Goal: Task Accomplishment & Management: Manage account settings

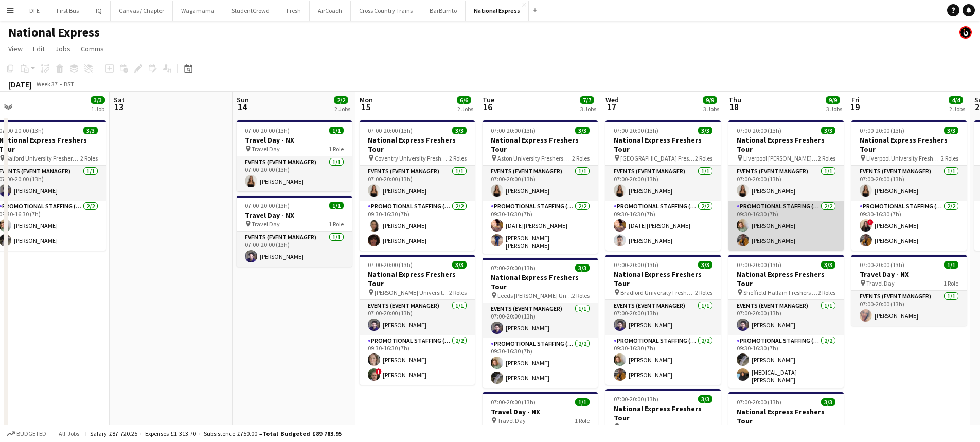
click at [779, 202] on app-card-role "Promotional Staffing (Brand Ambassadors) 2/2 09:30-16:30 (7h) Kelly Vines Sean …" at bounding box center [786, 226] width 115 height 50
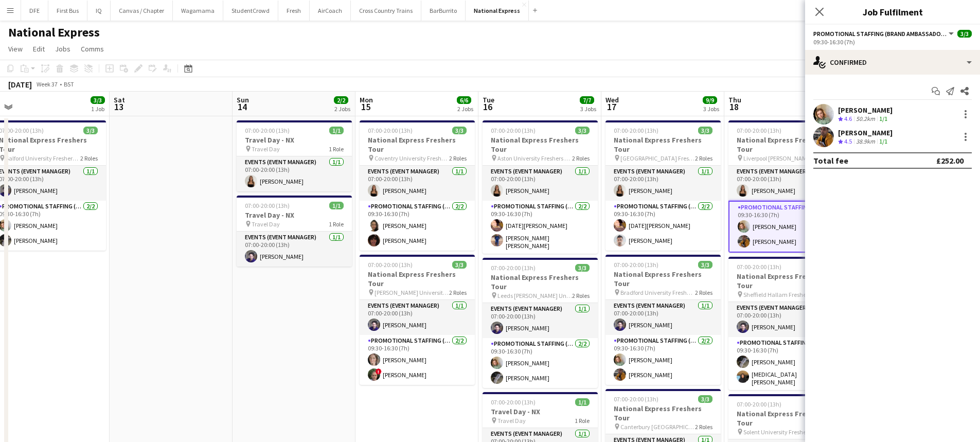
click at [730, 212] on app-card-role "Promotional Staffing (Brand Ambassadors) 2/2 09:30-16:30 (7h) Kelly Vines Sean …" at bounding box center [786, 227] width 115 height 52
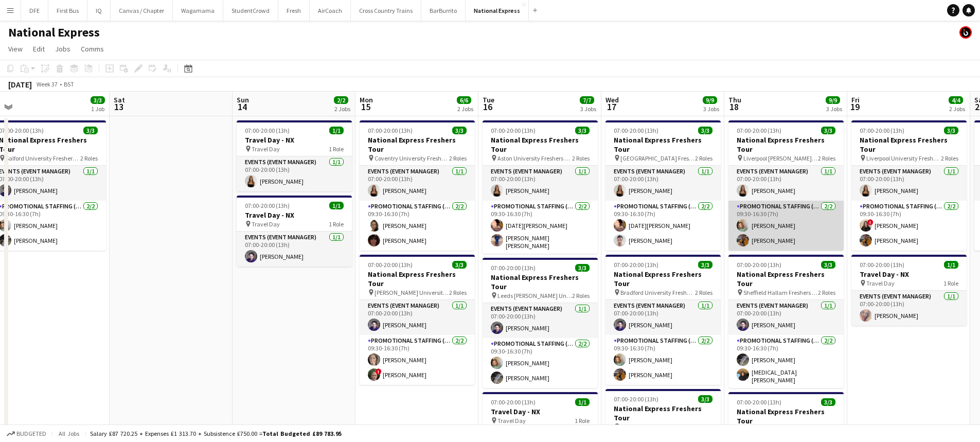
click at [772, 206] on app-card-role "Promotional Staffing (Brand Ambassadors) 2/2 09:30-16:30 (7h) Kelly Vines Sean …" at bounding box center [786, 226] width 115 height 50
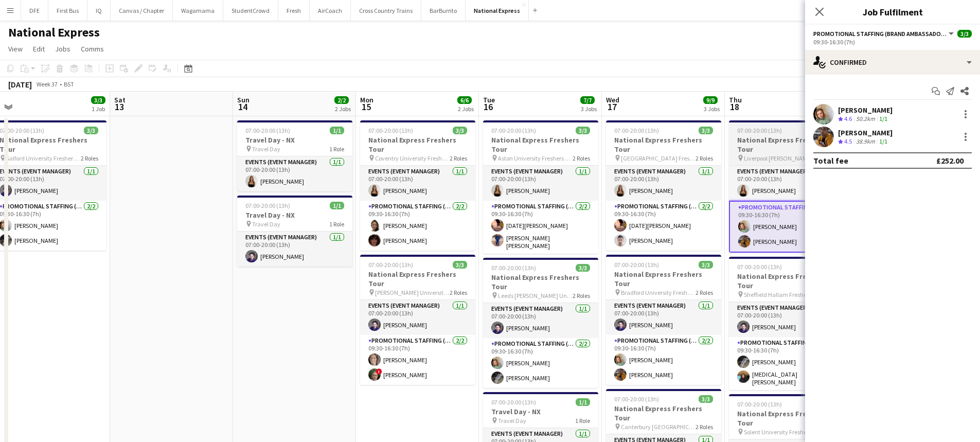
click at [761, 134] on span "07:00-20:00 (13h)" at bounding box center [759, 131] width 45 height 8
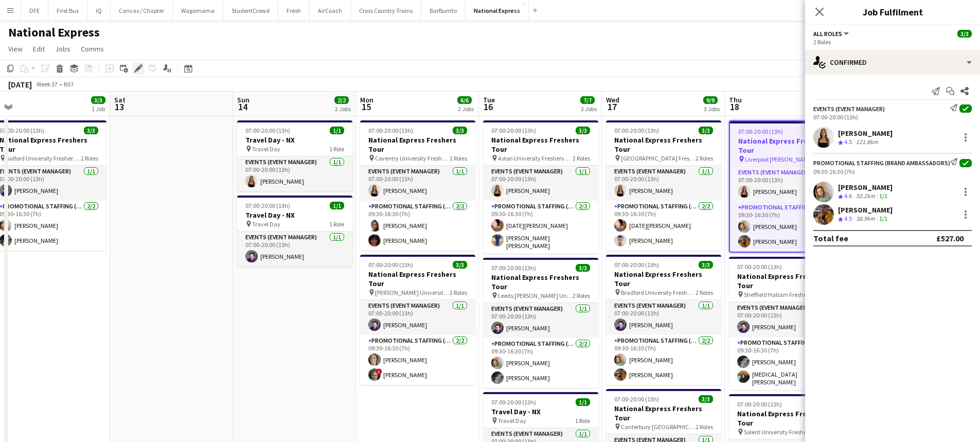
click at [139, 69] on icon "Edit" at bounding box center [138, 68] width 8 height 8
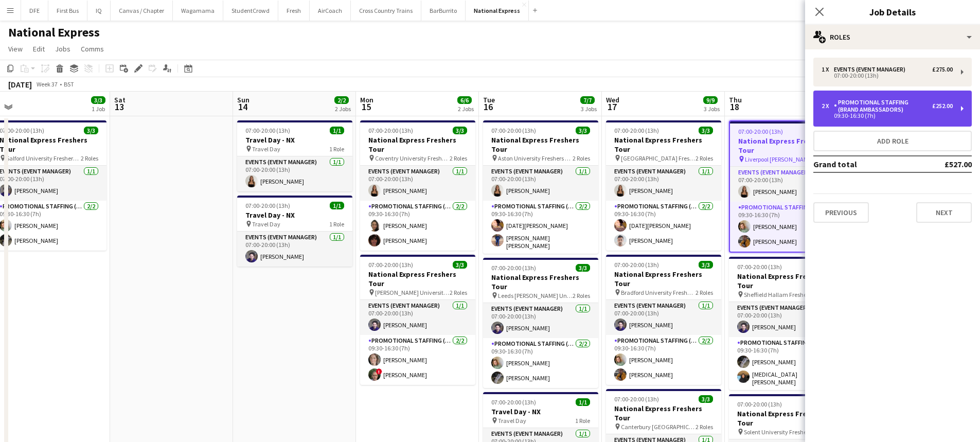
click at [943, 112] on div "2 x Promotional Staffing (Brand Ambassadors) £252.00" at bounding box center [887, 106] width 131 height 14
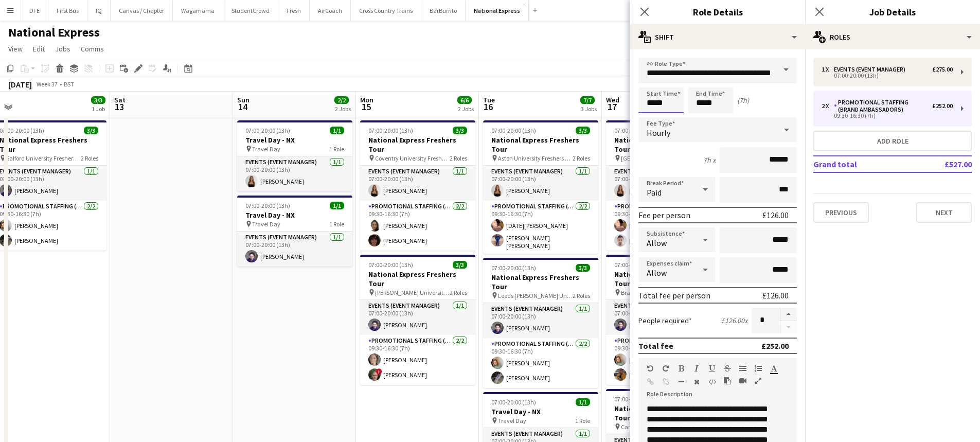
click at [652, 104] on input "*****" at bounding box center [661, 100] width 45 height 26
click at [653, 107] on input "*****" at bounding box center [661, 100] width 45 height 26
type input "*****"
click at [699, 101] on input "*****" at bounding box center [710, 100] width 45 height 26
click at [717, 104] on input "*****" at bounding box center [710, 100] width 45 height 26
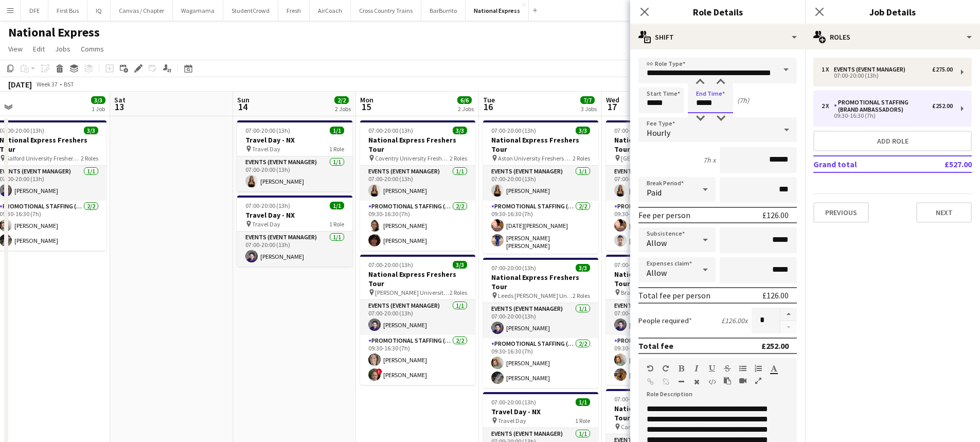
type input "*****"
click at [764, 103] on div "Start Time ***** End Time ***** (7h)" at bounding box center [718, 100] width 159 height 26
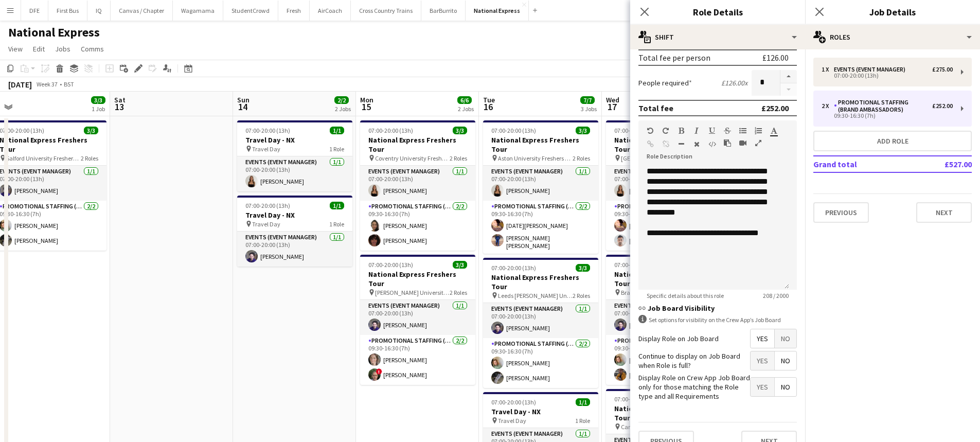
scroll to position [255, 0]
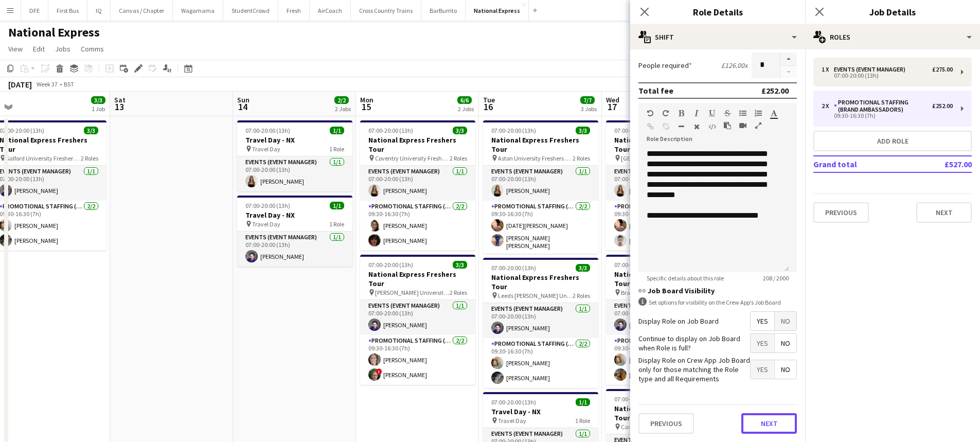
click at [759, 423] on button "Next" at bounding box center [770, 423] width 56 height 21
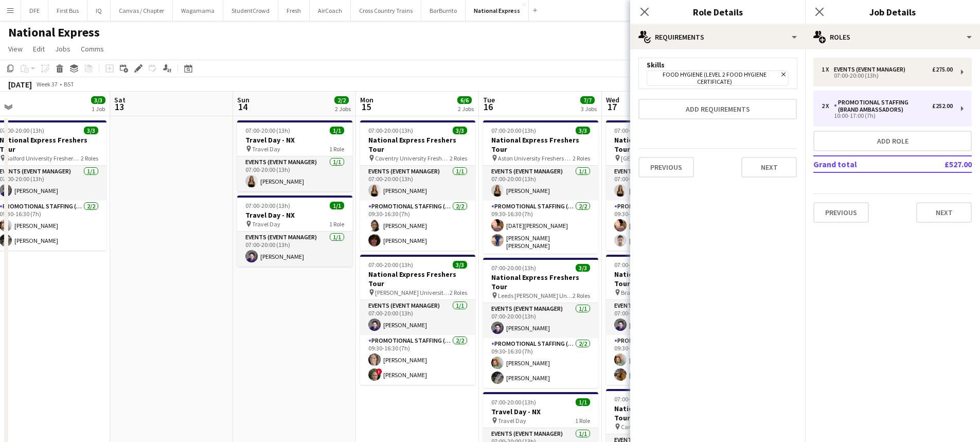
scroll to position [0, 0]
click at [788, 166] on button "Next" at bounding box center [770, 167] width 56 height 21
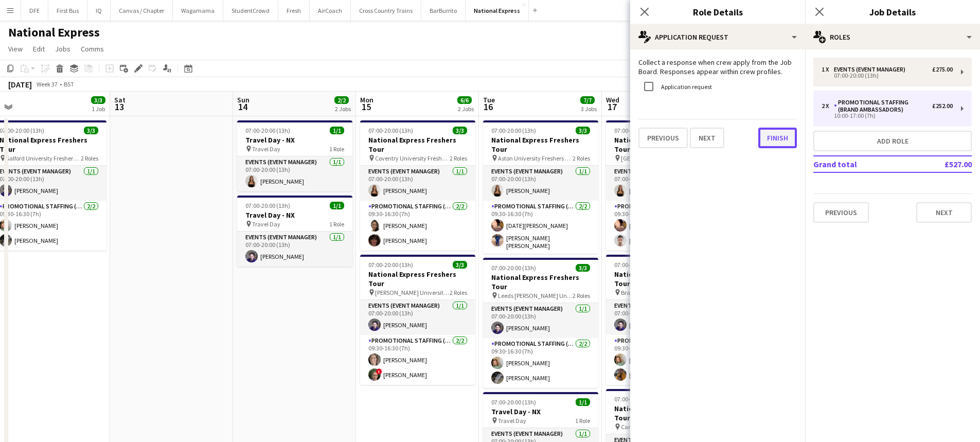
click at [784, 144] on button "Finish" at bounding box center [778, 138] width 39 height 21
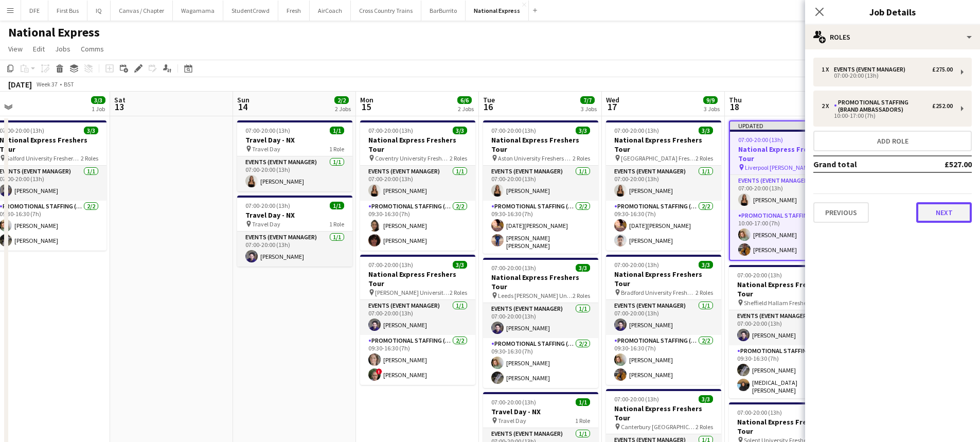
click at [964, 213] on button "Next" at bounding box center [945, 212] width 56 height 21
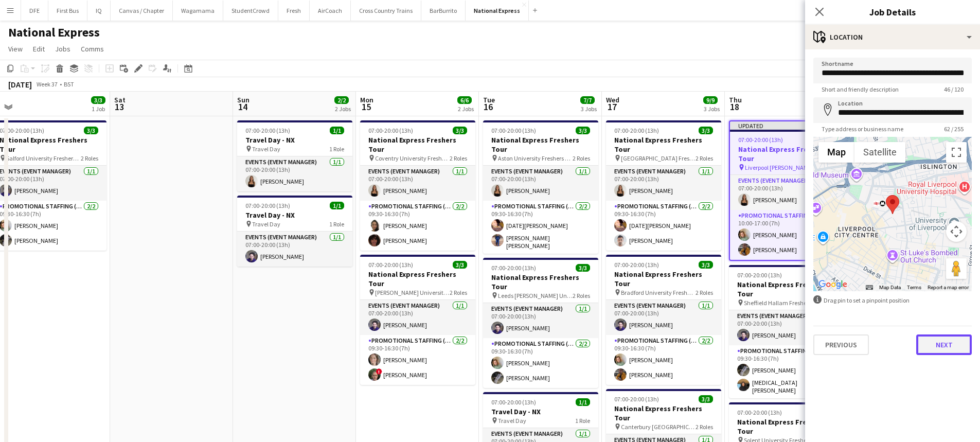
click at [953, 347] on button "Next" at bounding box center [945, 345] width 56 height 21
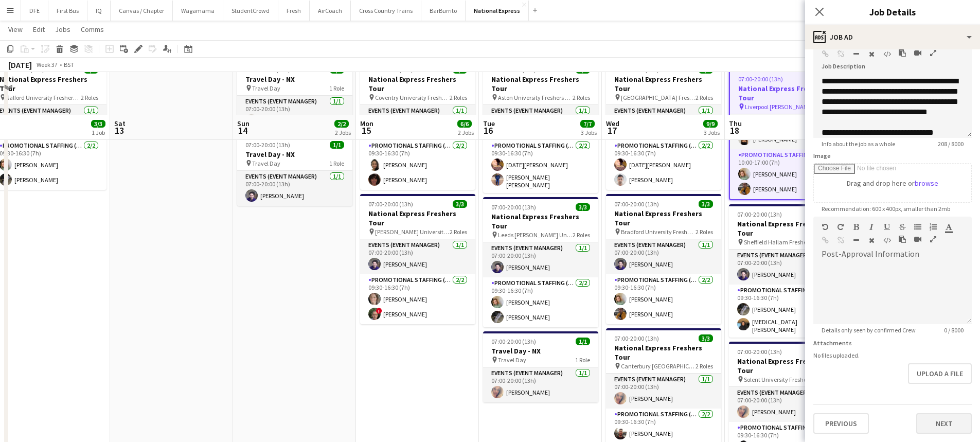
scroll to position [103, 0]
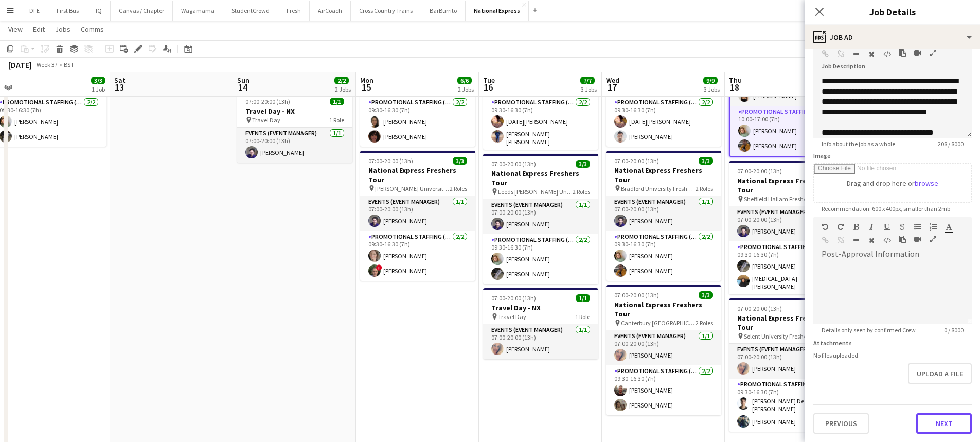
click at [936, 424] on button "Next" at bounding box center [945, 423] width 56 height 21
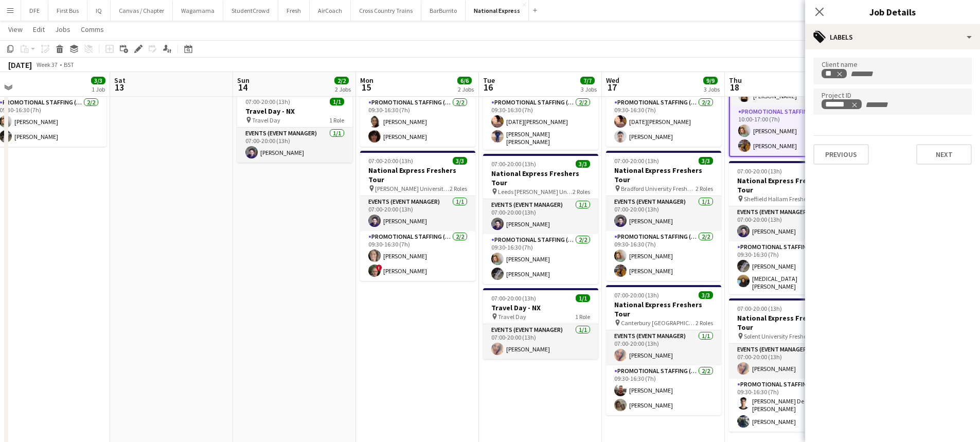
scroll to position [0, 0]
click at [935, 153] on button "Next" at bounding box center [945, 154] width 56 height 21
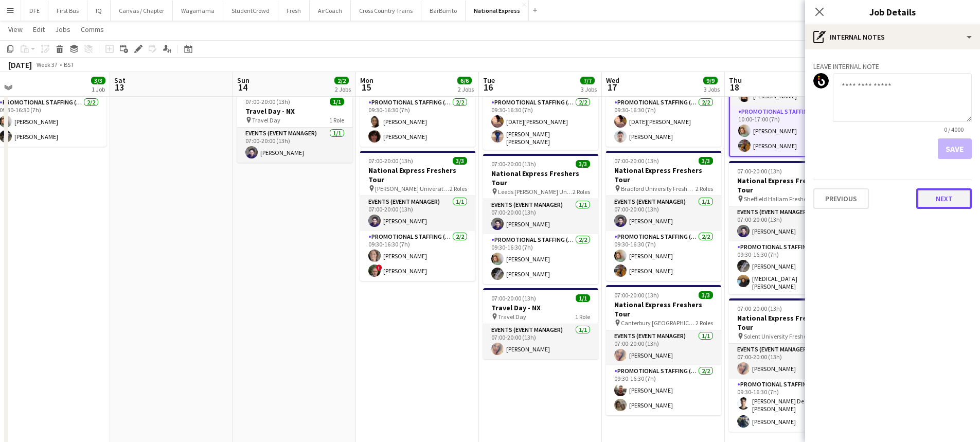
click at [954, 201] on button "Next" at bounding box center [945, 198] width 56 height 21
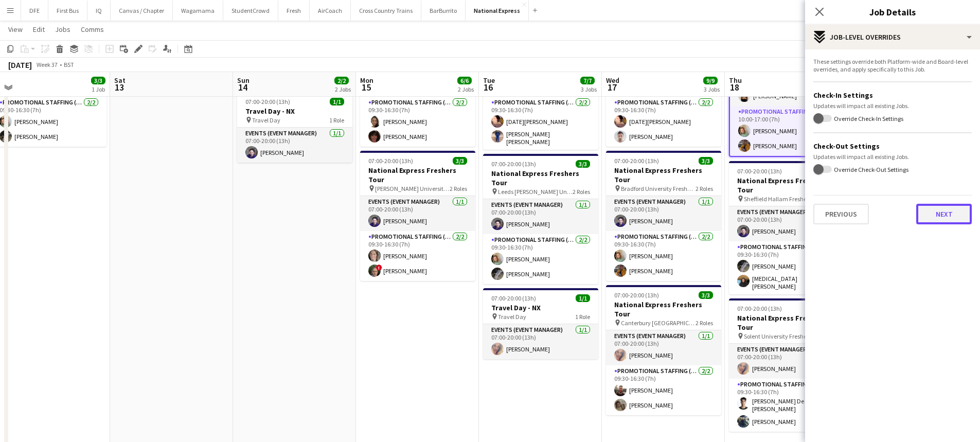
click at [945, 215] on button "Next" at bounding box center [945, 214] width 56 height 21
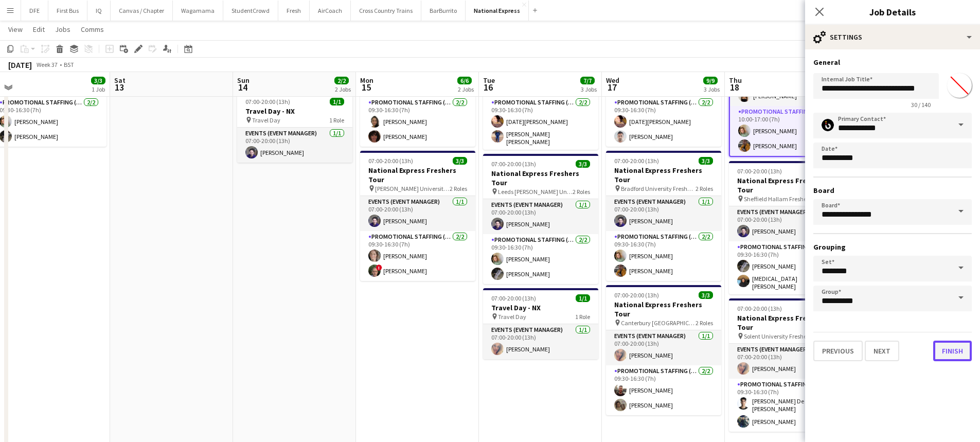
click at [958, 357] on button "Finish" at bounding box center [953, 351] width 39 height 21
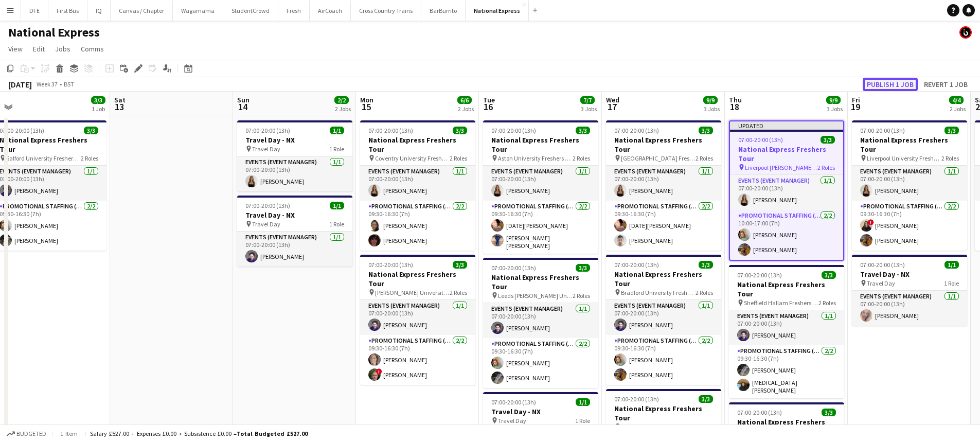
click at [886, 89] on button "Publish 1 job" at bounding box center [890, 84] width 55 height 13
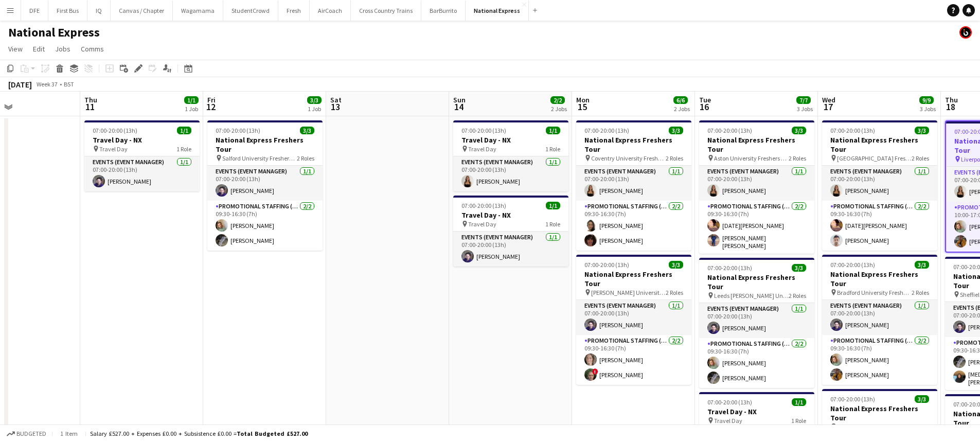
drag, startPoint x: 279, startPoint y: 341, endPoint x: 488, endPoint y: 321, distance: 209.4
click at [488, 321] on app-calendar-viewport "Mon 8 Tue 9 Wed 10 Thu 11 1/1 1 Job Fri 12 3/3 1 Job Sat 13 Sun 14 2/2 2 Jobs M…" at bounding box center [490, 321] width 980 height 459
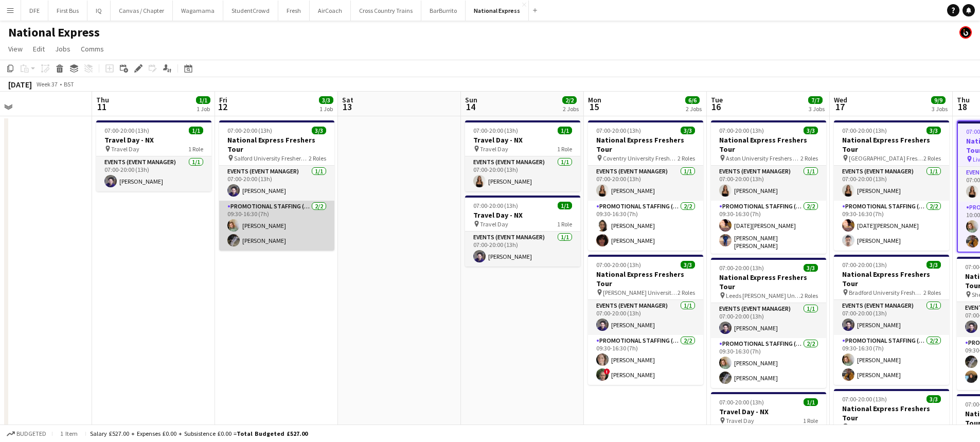
click at [281, 218] on app-card-role "Promotional Staffing (Brand Ambassadors) 2/2 09:30-16:30 (7h) Kelly Vines Waqas…" at bounding box center [276, 226] width 115 height 50
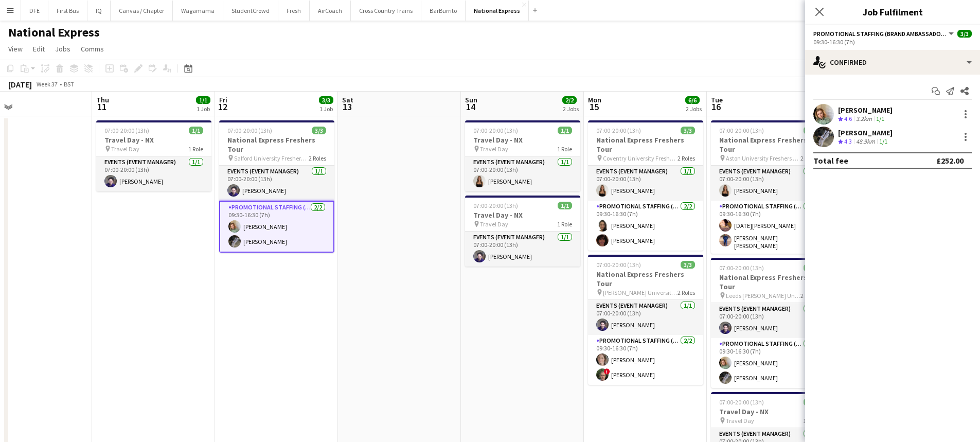
click at [856, 113] on div "[PERSON_NAME]" at bounding box center [865, 109] width 55 height 9
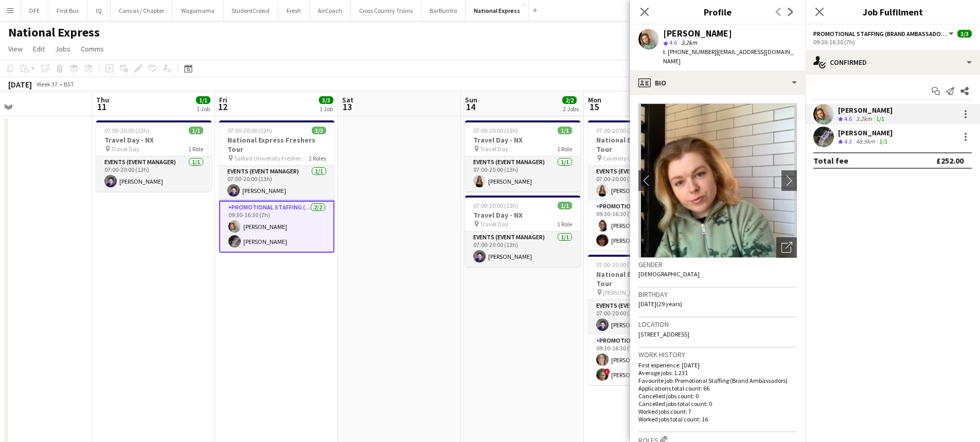
drag, startPoint x: 779, startPoint y: 51, endPoint x: 712, endPoint y: 54, distance: 66.9
click at [712, 54] on div "Kelly Vines star 4.6 3.2km t. +447954384220 | kellyvines@hotmail.co.uk" at bounding box center [717, 48] width 175 height 46
copy span "kellyvines@hotmail.co.uk"
click at [885, 132] on div "[PERSON_NAME]" at bounding box center [865, 132] width 55 height 9
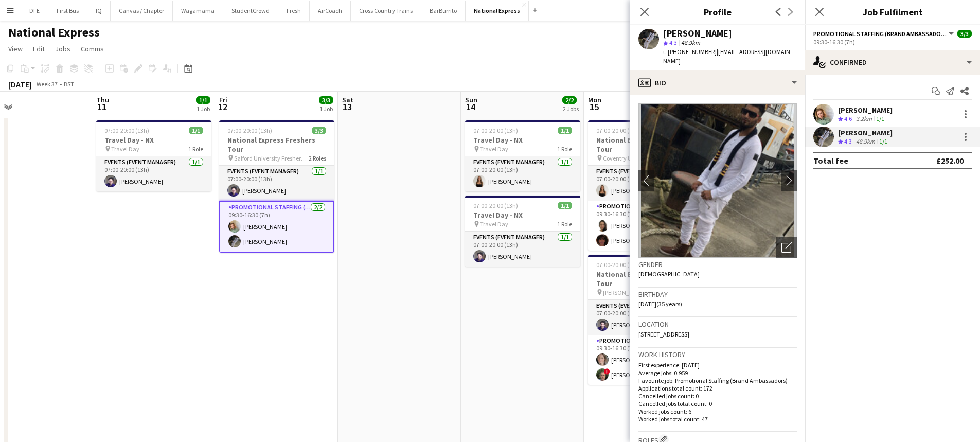
drag, startPoint x: 781, startPoint y: 52, endPoint x: 713, endPoint y: 54, distance: 68.5
click at [713, 54] on span "| waaqszaman@yahoo.co.uk" at bounding box center [728, 56] width 130 height 17
copy span "waaqszaman@yahoo.co.uk"
drag, startPoint x: 521, startPoint y: 259, endPoint x: 547, endPoint y: 250, distance: 27.2
click at [521, 259] on app-card-role "Events (Event Manager) 1/1 07:00-20:00 (13h) andrea canegrati" at bounding box center [522, 249] width 115 height 35
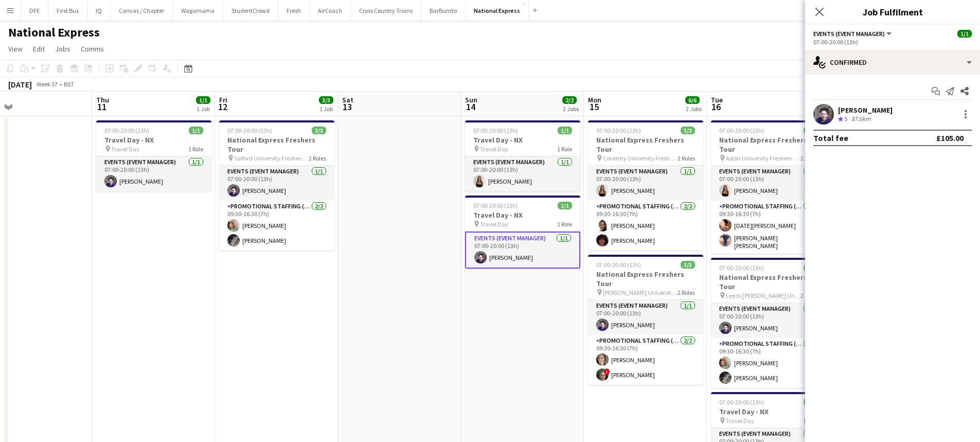
click at [872, 108] on div "[PERSON_NAME]" at bounding box center [865, 109] width 55 height 9
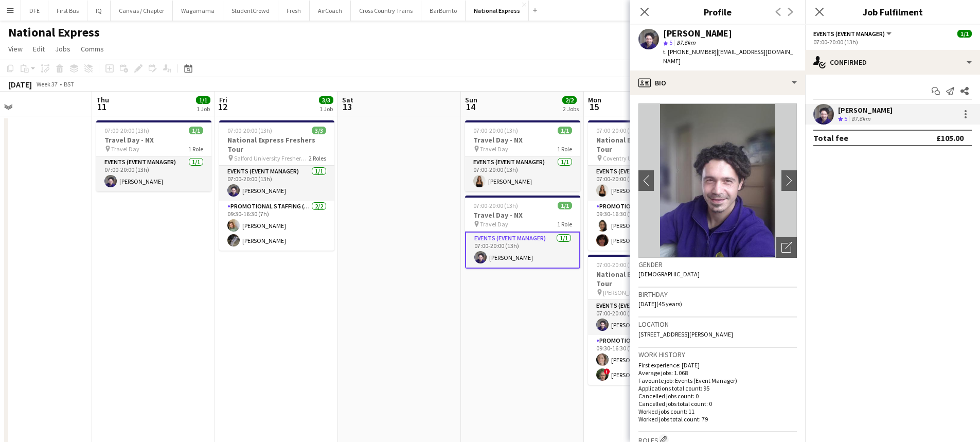
drag, startPoint x: 708, startPoint y: 60, endPoint x: 713, endPoint y: 52, distance: 9.7
click at [713, 52] on div "t. +447804419183 | photographybyandreacanegrati@yahoo.com" at bounding box center [730, 56] width 134 height 19
copy span "photographybyandreacanegrati@yahoo.com"
click at [508, 306] on app-date-cell "07:00-20:00 (13h) 1/1 Travel Day - NX pin Travel Day 1 Role Events (Event Manag…" at bounding box center [522, 329] width 123 height 426
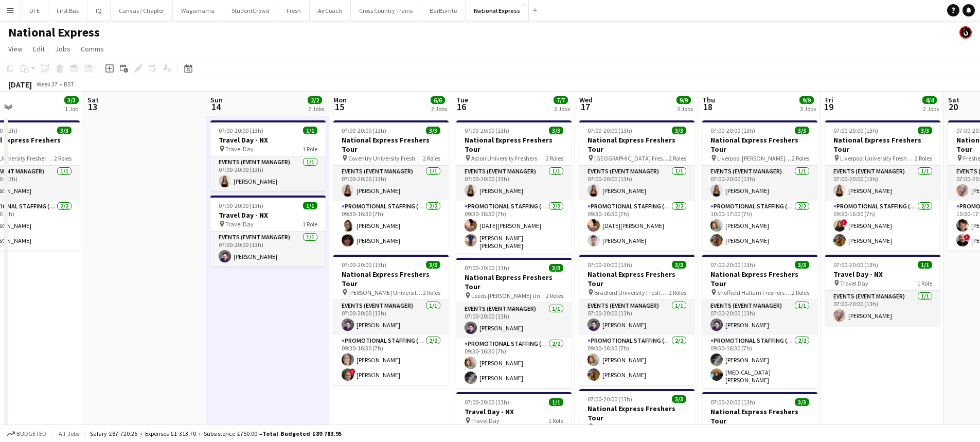
scroll to position [0, 303]
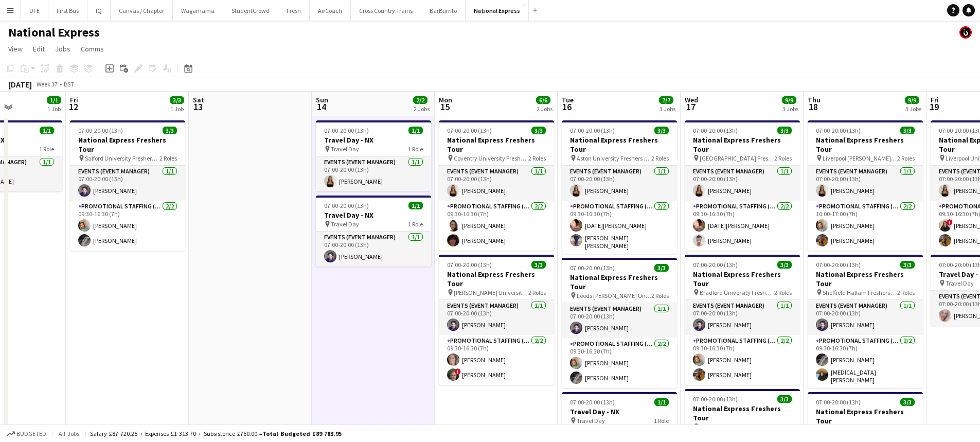
drag, startPoint x: 541, startPoint y: 369, endPoint x: 392, endPoint y: 365, distance: 149.3
click at [392, 365] on app-calendar-viewport "Tue 9 Wed 10 Thu 11 1/1 1 Job Fri 12 3/3 1 Job Sat 13 Sun 14 2/2 2 Jobs Mon 15 …" at bounding box center [490, 317] width 980 height 451
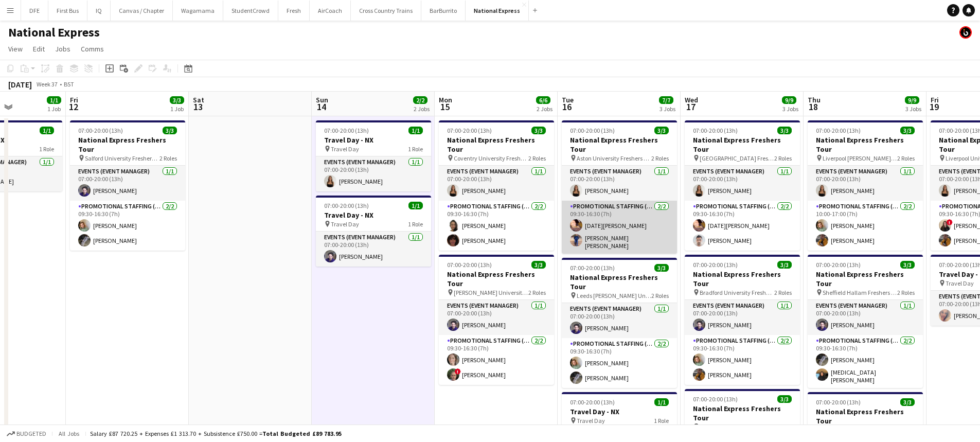
click at [598, 213] on app-card-role "Promotional Staffing (Brand Ambassadors) 2/2 09:30-16:30 (7h) Raja Ali Syed Tai…" at bounding box center [619, 227] width 115 height 53
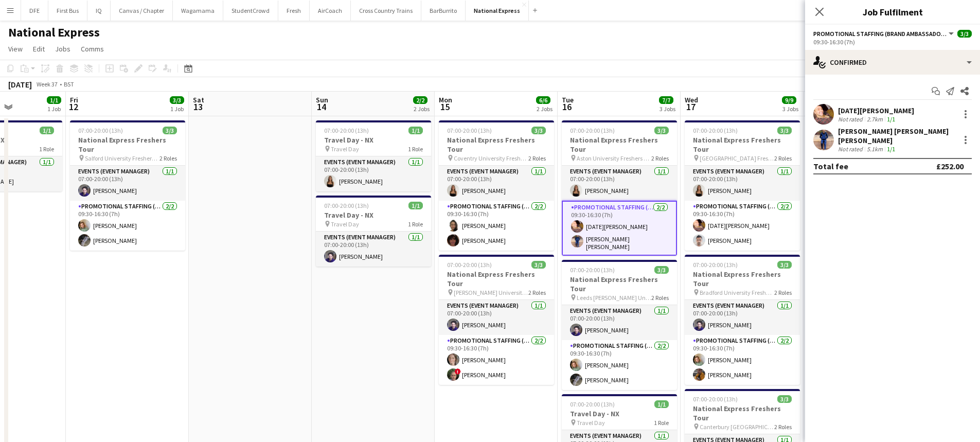
click at [844, 109] on div "[DATE][PERSON_NAME]" at bounding box center [876, 110] width 76 height 9
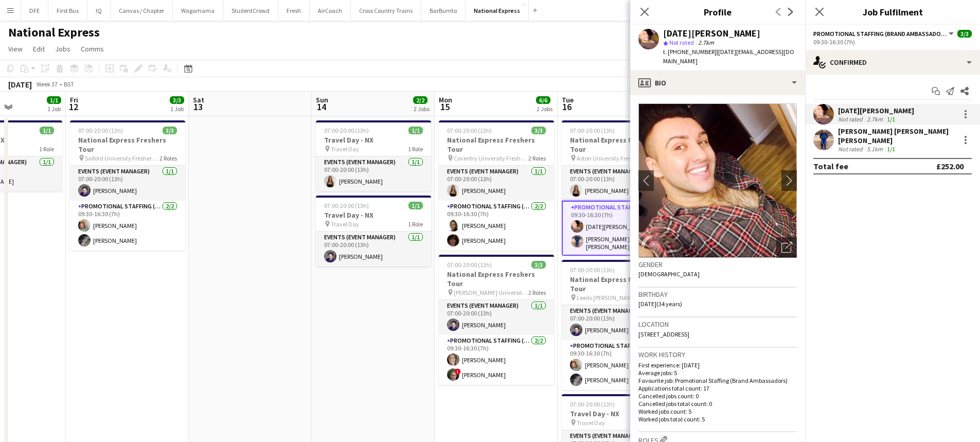
drag, startPoint x: 769, startPoint y: 50, endPoint x: 711, endPoint y: 51, distance: 58.2
click at [711, 51] on span "| raja_oz@hotmail.co.uk" at bounding box center [728, 56] width 131 height 17
copy span "raja_oz@hotmail.co.uk"
click at [869, 133] on div "[PERSON_NAME] [PERSON_NAME] [PERSON_NAME]" at bounding box center [896, 136] width 117 height 19
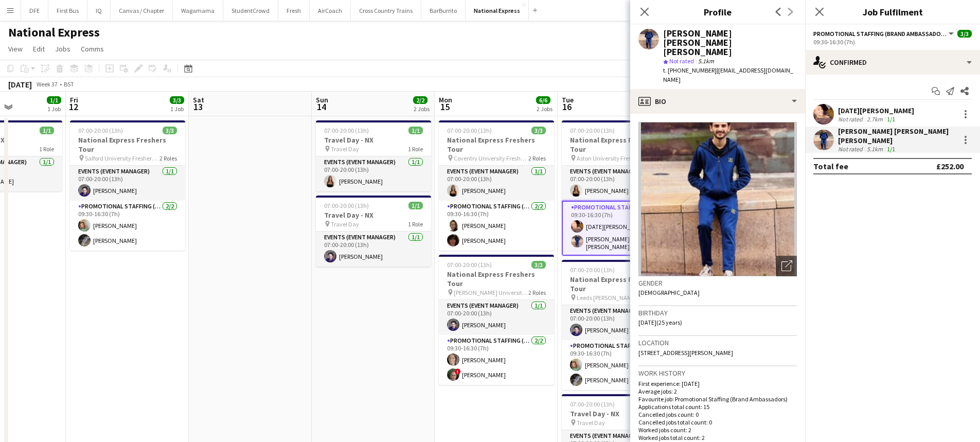
drag, startPoint x: 759, startPoint y: 32, endPoint x: 692, endPoint y: 34, distance: 66.9
click at [692, 34] on div "[PERSON_NAME] [PERSON_NAME] [PERSON_NAME]" at bounding box center [730, 43] width 134 height 28
click at [787, 66] on span "| taimoorsherazi99@gmail.com" at bounding box center [728, 74] width 130 height 17
drag, startPoint x: 790, startPoint y: 50, endPoint x: 712, endPoint y: 52, distance: 78.2
click at [712, 52] on div "Syed Taimoor Shah Shirazi star Not rated 5.1km t. +447450802330 | taimoorsheraz…" at bounding box center [717, 57] width 175 height 64
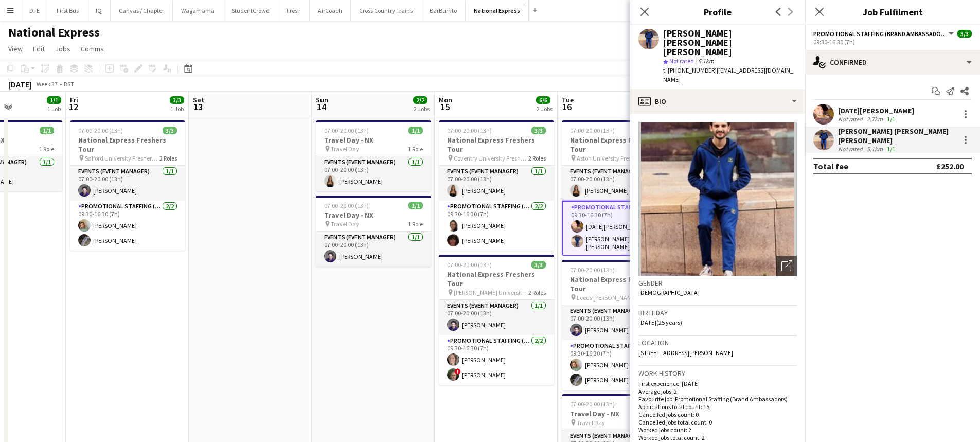
copy span "taimoorsherazi99@gmail.com"
click at [473, 180] on app-card-role "Events (Event Manager) 1/1 07:00-20:00 (13h) CHLOE BUTLER" at bounding box center [496, 183] width 115 height 35
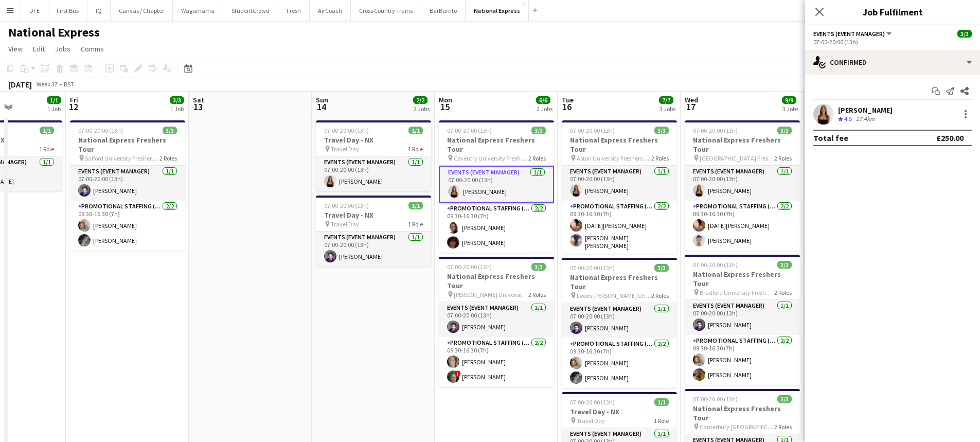
click at [865, 112] on div "[PERSON_NAME]" at bounding box center [865, 109] width 55 height 9
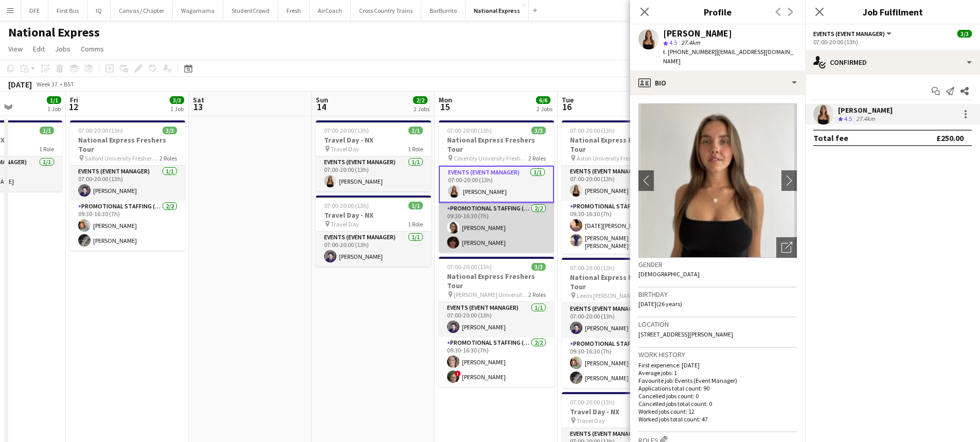
click at [479, 220] on app-card-role "Promotional Staffing (Brand Ambassadors) 2/2 09:30-16:30 (7h) Adlina Othman Tan…" at bounding box center [496, 228] width 115 height 50
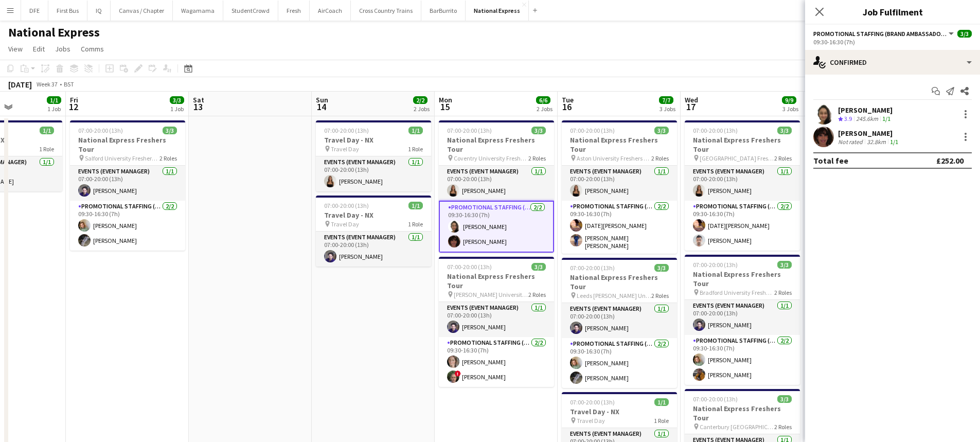
click at [872, 111] on div "[PERSON_NAME]" at bounding box center [865, 109] width 55 height 9
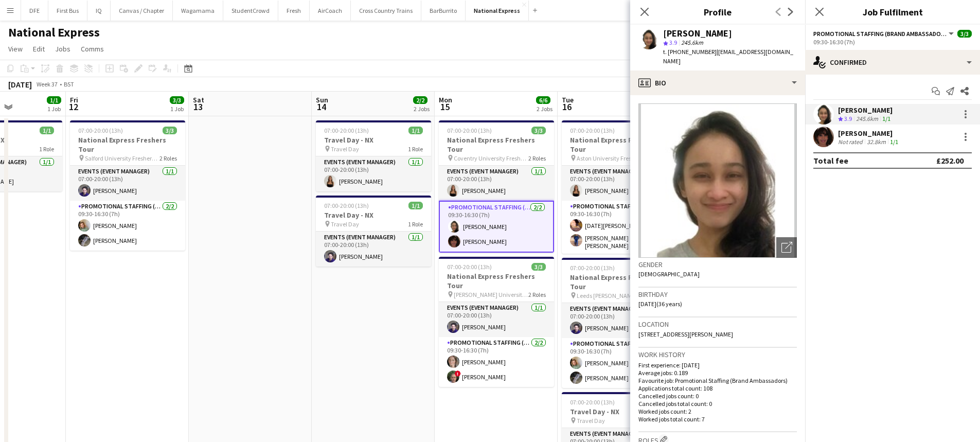
drag, startPoint x: 781, startPoint y: 50, endPoint x: 716, endPoint y: 51, distance: 65.4
click at [716, 51] on span "| hello.aliaao@hotmail.com" at bounding box center [728, 56] width 130 height 17
copy span "hello.aliaao@hotmail.com"
click at [879, 139] on div "32.8km" at bounding box center [876, 142] width 23 height 8
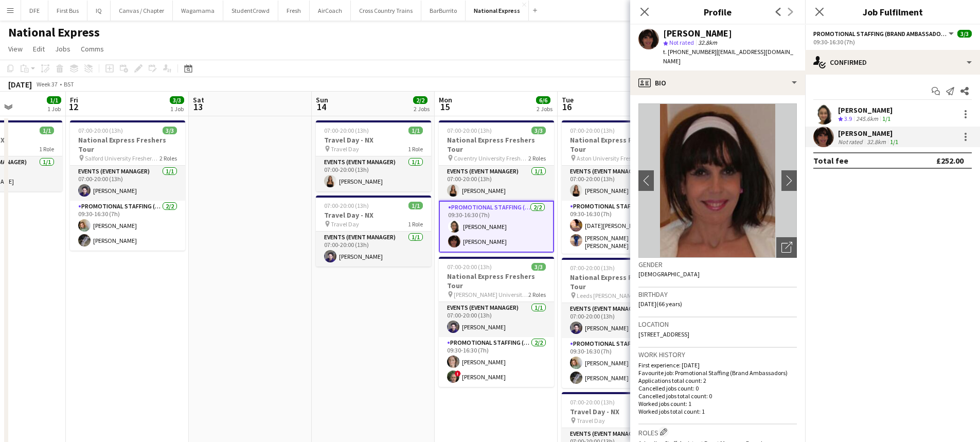
drag, startPoint x: 782, startPoint y: 54, endPoint x: 712, endPoint y: 56, distance: 69.5
click at [712, 56] on div "t. +447941394231 | keithandtania@yahoo.com" at bounding box center [730, 56] width 134 height 19
copy span "keithandtania@yahoo.com"
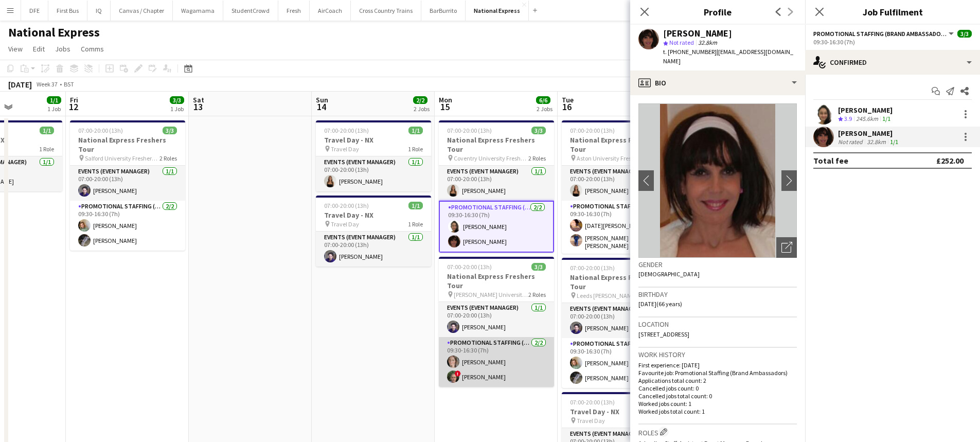
click at [472, 353] on app-card-role "Promotional Staffing (Brand Ambassadors) 2/2 09:30-16:30 (7h) Frankie Salkeld !…" at bounding box center [496, 362] width 115 height 50
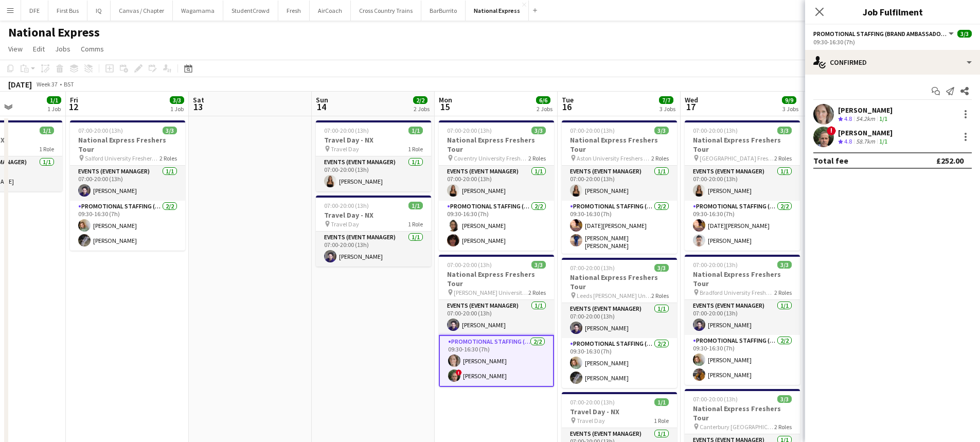
click at [874, 108] on div "[PERSON_NAME]" at bounding box center [865, 109] width 55 height 9
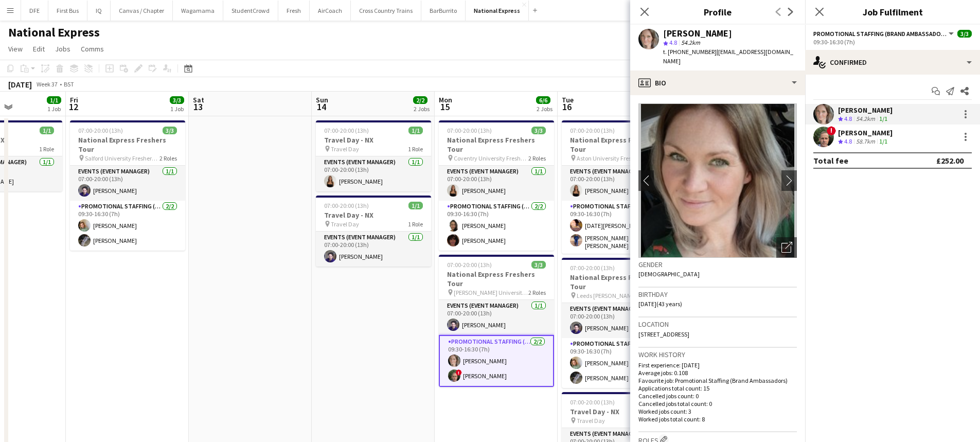
drag, startPoint x: 796, startPoint y: 51, endPoint x: 712, endPoint y: 51, distance: 83.4
click at [712, 51] on span "| therealfrankieling@hotmail.com" at bounding box center [728, 56] width 130 height 17
copy span "therealfrankieling@hotmail.com"
click at [860, 138] on div "58.7km" at bounding box center [865, 141] width 23 height 9
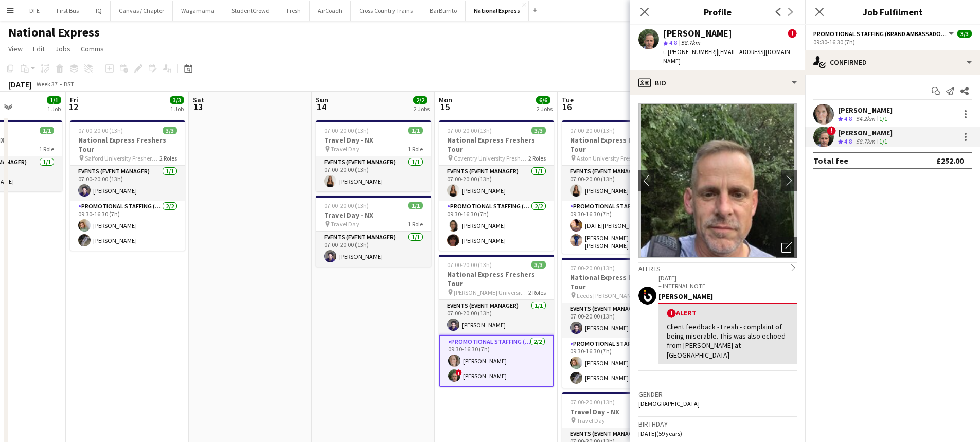
drag, startPoint x: 770, startPoint y: 51, endPoint x: 713, endPoint y: 55, distance: 56.7
click at [713, 55] on span "| neildavies14@sky.com" at bounding box center [728, 56] width 130 height 17
copy span "neildavies14@sky.com"
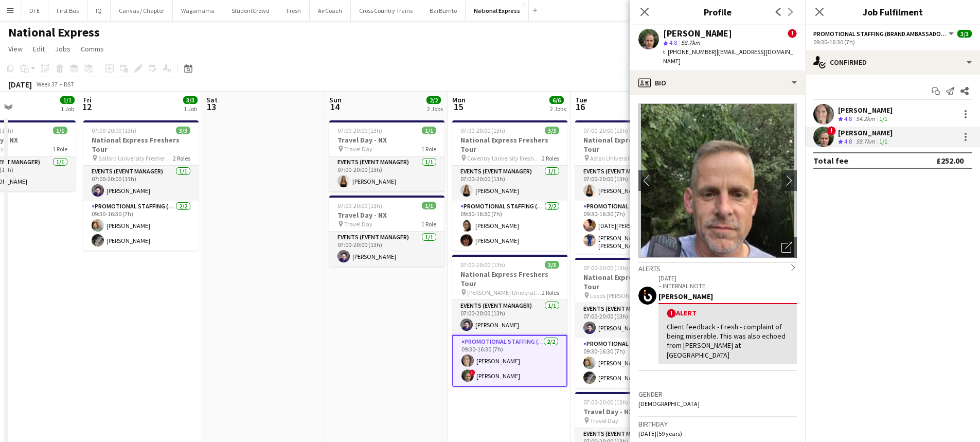
scroll to position [0, 304]
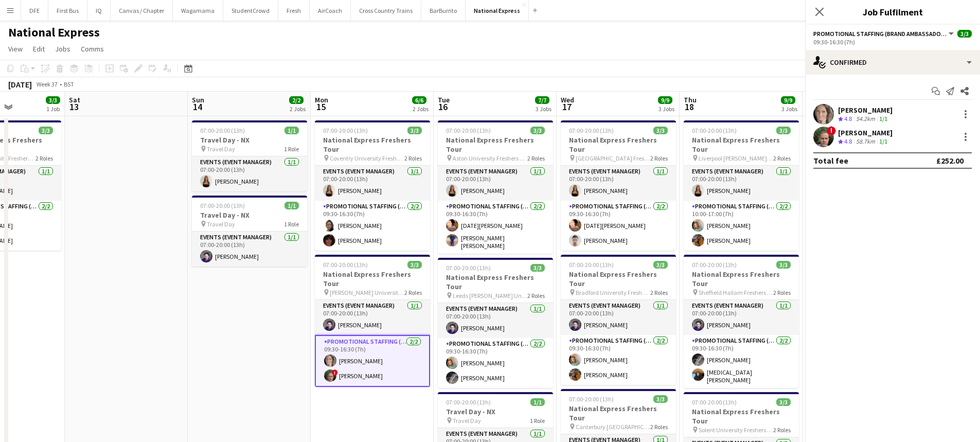
drag, startPoint x: 491, startPoint y: 391, endPoint x: 367, endPoint y: 382, distance: 124.3
click at [367, 382] on app-calendar-viewport "Wed 10 Thu 11 1/1 1 Job Fri 12 3/3 1 Job Sat 13 Sun 14 2/2 2 Jobs Mon 15 6/6 2 …" at bounding box center [490, 385] width 980 height 586
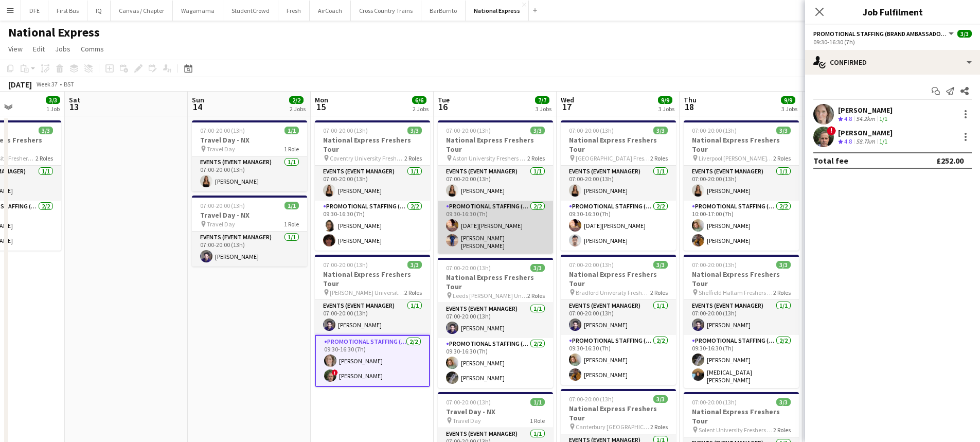
click at [502, 219] on app-card-role "Promotional Staffing (Brand Ambassadors) 2/2 09:30-16:30 (7h) Raja Ali Syed Tai…" at bounding box center [495, 227] width 115 height 53
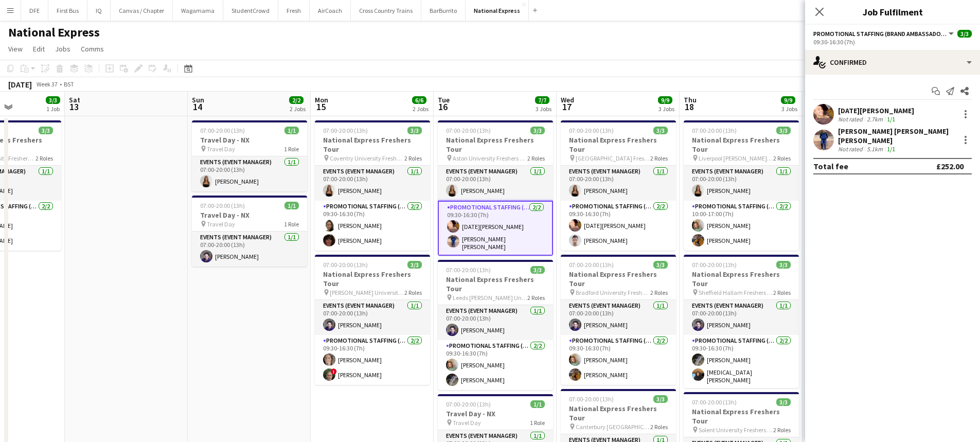
click at [840, 122] on div "Not rated" at bounding box center [851, 119] width 27 height 8
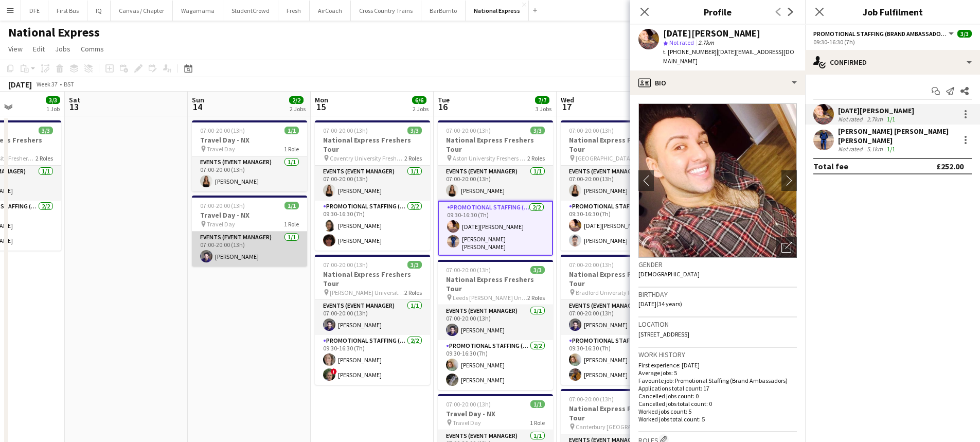
click at [234, 259] on app-card-role "Events (Event Manager) 1/1 07:00-20:00 (13h) andrea canegrati" at bounding box center [249, 249] width 115 height 35
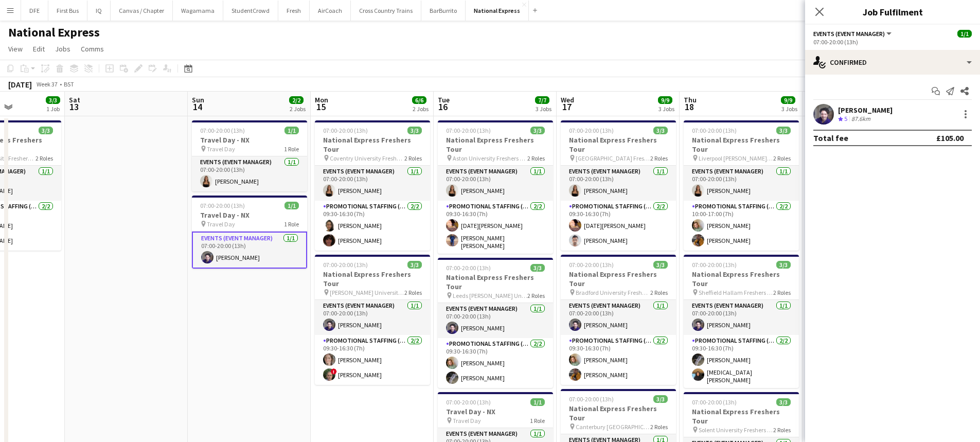
click at [876, 110] on div "[PERSON_NAME]" at bounding box center [865, 109] width 55 height 9
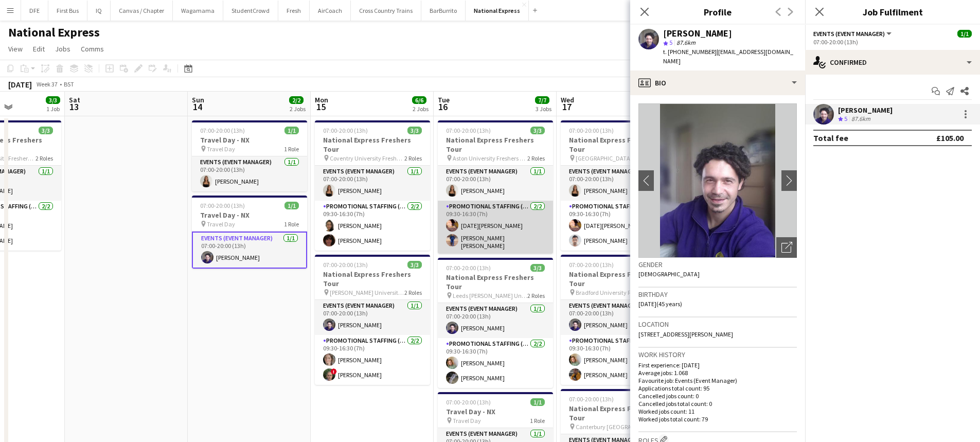
click at [502, 220] on app-card-role "Promotional Staffing (Brand Ambassadors) 2/2 09:30-16:30 (7h) Raja Ali Syed Tai…" at bounding box center [495, 227] width 115 height 53
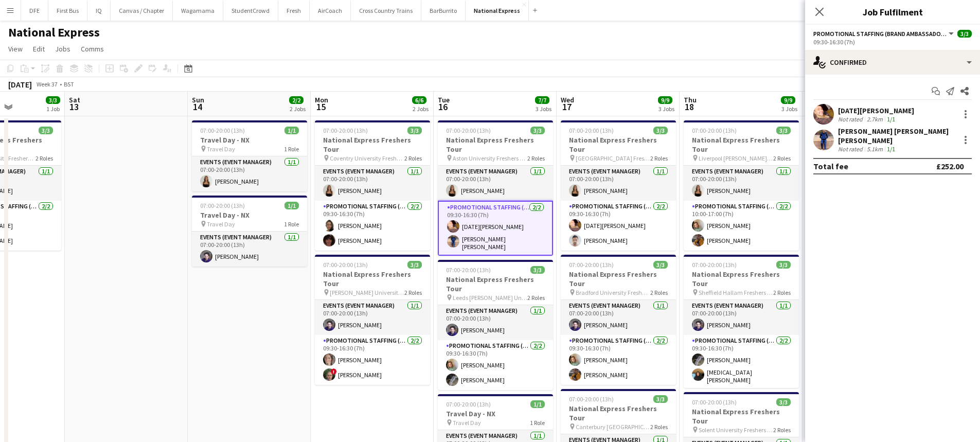
click at [852, 108] on div "[DATE][PERSON_NAME]" at bounding box center [876, 110] width 76 height 9
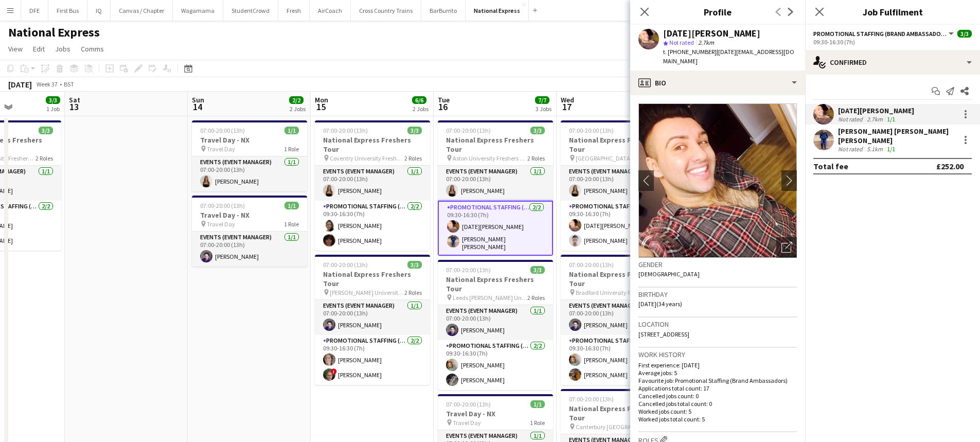
drag, startPoint x: 776, startPoint y: 53, endPoint x: 712, endPoint y: 57, distance: 63.4
click at [712, 57] on div "Raja Ali star Not rated 2.7km t. +447968357922 | raja_oz@hotmail.co.uk" at bounding box center [717, 48] width 175 height 46
copy span "raja_oz@hotmail.co.uk"
click at [855, 145] on div "Not rated" at bounding box center [851, 149] width 27 height 8
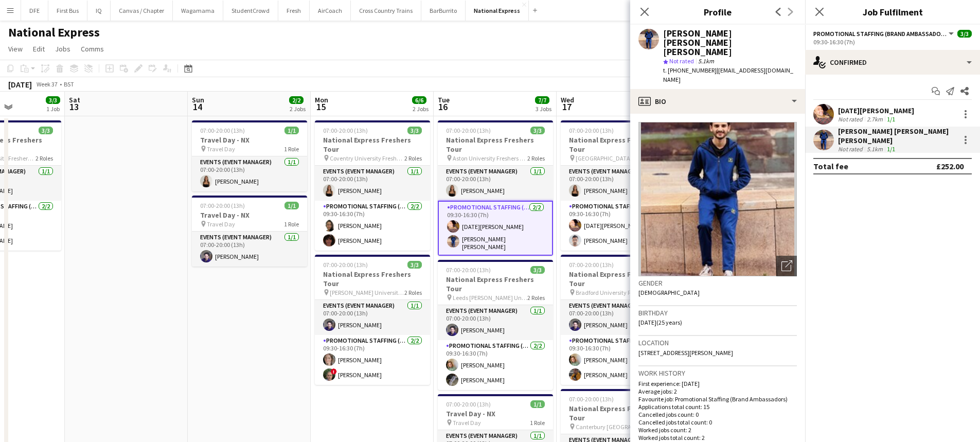
drag, startPoint x: 787, startPoint y: 52, endPoint x: 713, endPoint y: 54, distance: 74.1
click at [713, 66] on span "| taimoorsherazi99@gmail.com" at bounding box center [728, 74] width 130 height 17
click at [502, 340] on app-card-role "Promotional Staffing (Brand Ambassadors) 2/2 09:30-16:30 (7h) Kelly Vines Waqas…" at bounding box center [495, 365] width 115 height 50
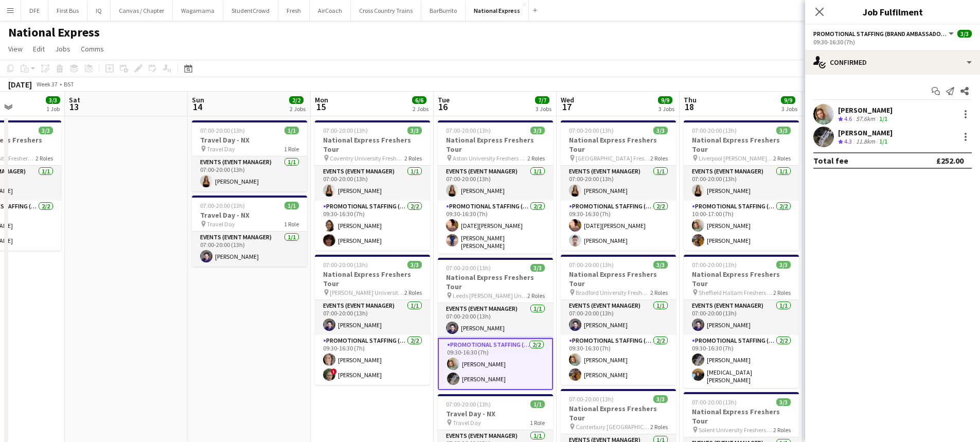
click at [850, 132] on div "[PERSON_NAME]" at bounding box center [865, 132] width 55 height 9
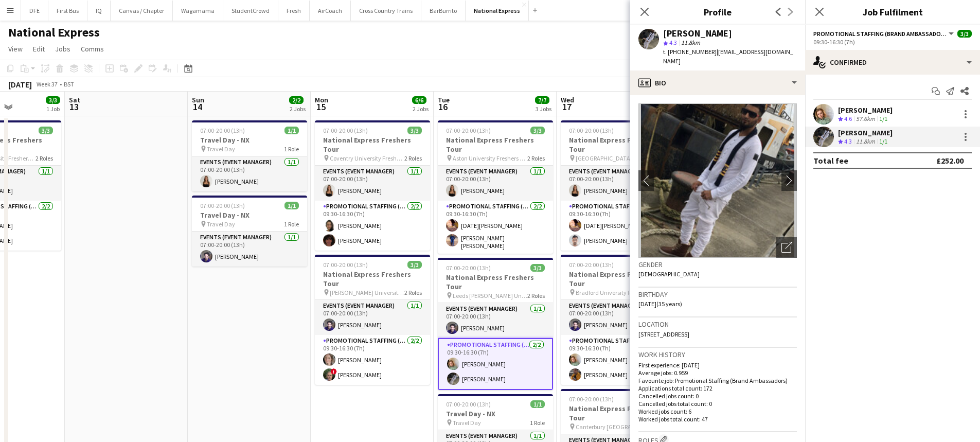
click at [850, 132] on div "[PERSON_NAME]" at bounding box center [865, 132] width 55 height 9
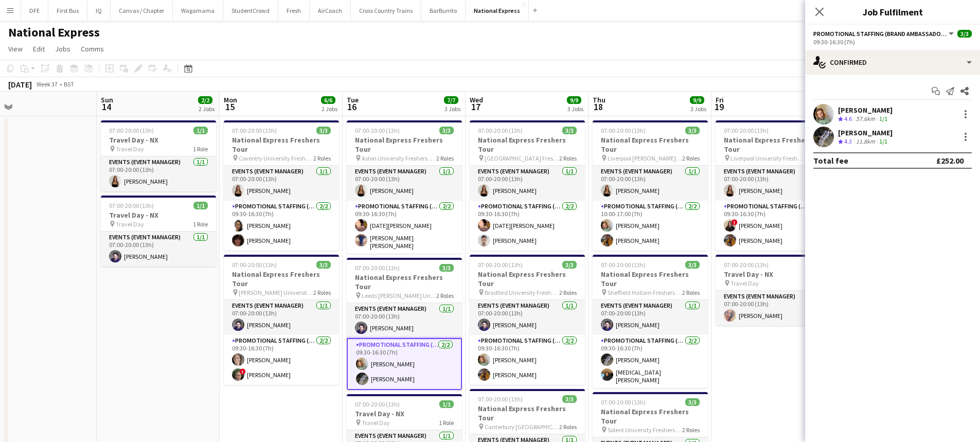
drag, startPoint x: 395, startPoint y: 391, endPoint x: 288, endPoint y: 376, distance: 107.6
click at [288, 376] on app-calendar-viewport "Wed 10 Thu 11 1/1 1 Job Fri 12 3/3 1 Job Sat 13 Sun 14 2/2 2 Jobs Mon 15 6/6 2 …" at bounding box center [490, 385] width 980 height 586
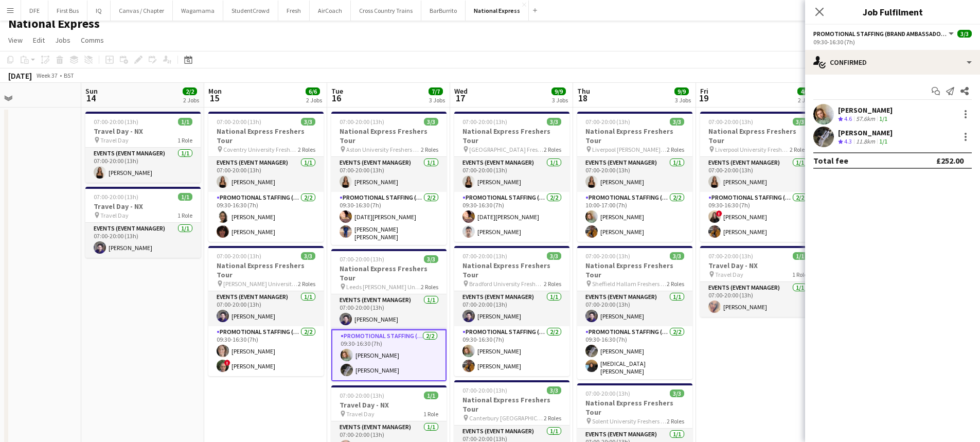
scroll to position [0, 0]
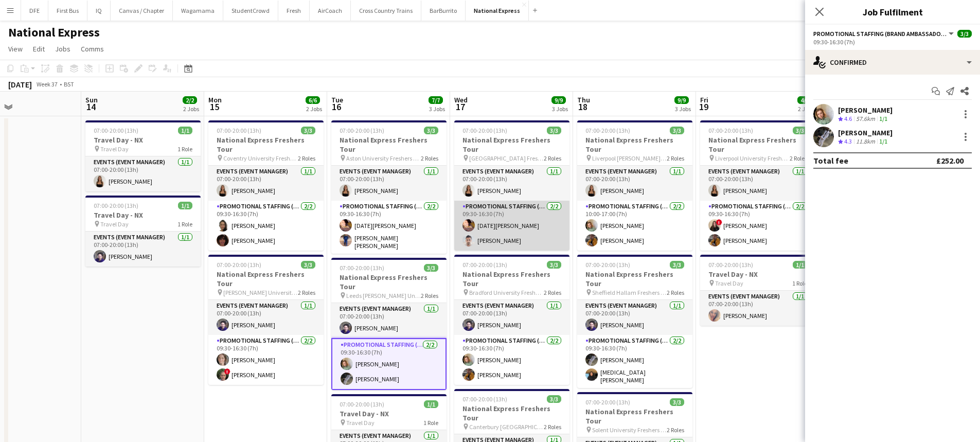
click at [496, 233] on app-card-role "Promotional Staffing (Brand Ambassadors) 2/2 09:30-16:30 (7h) Raja Ali Kalpesh …" at bounding box center [511, 226] width 115 height 50
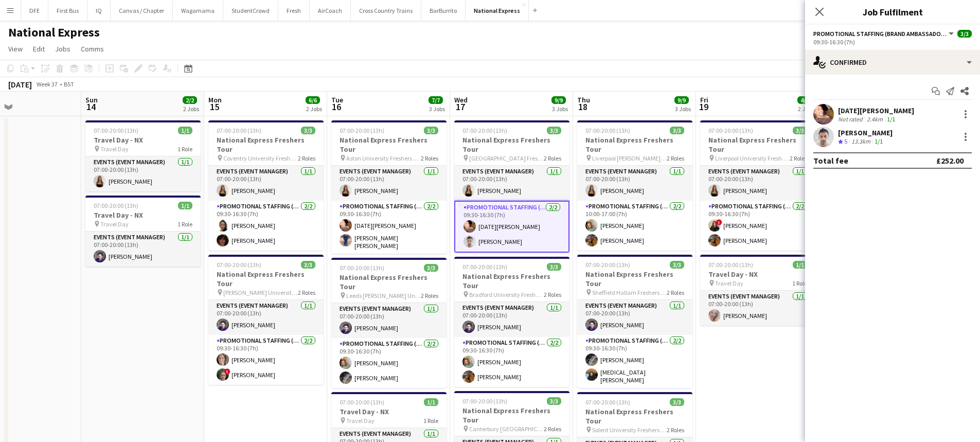
click at [863, 132] on div "[PERSON_NAME]" at bounding box center [865, 132] width 55 height 9
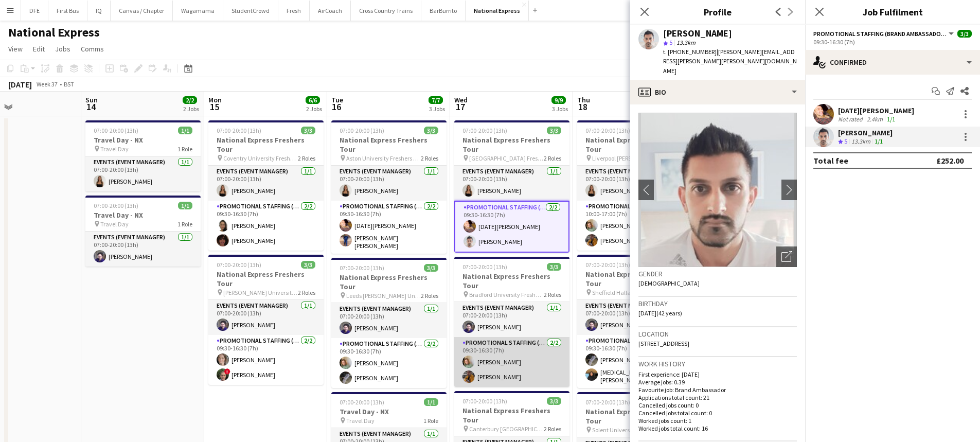
click at [501, 350] on app-card-role "Promotional Staffing (Brand Ambassadors) 2/2 09:30-16:30 (7h) Kelly Vines Sean …" at bounding box center [511, 362] width 115 height 50
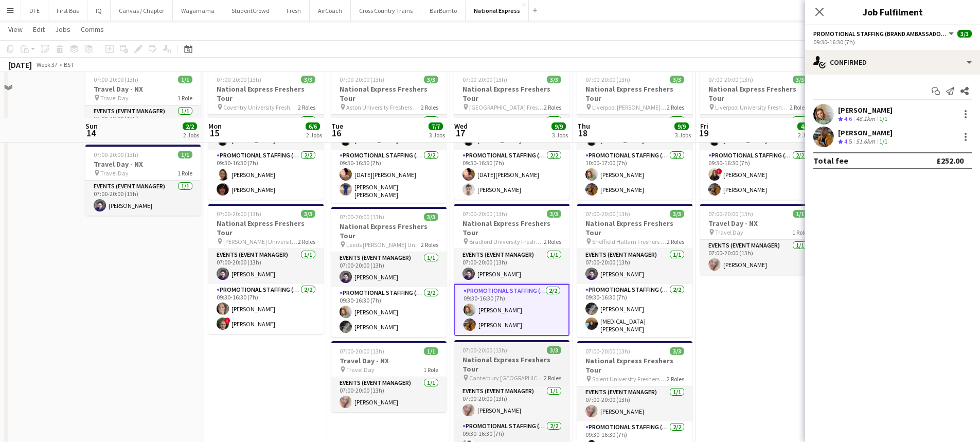
scroll to position [103, 0]
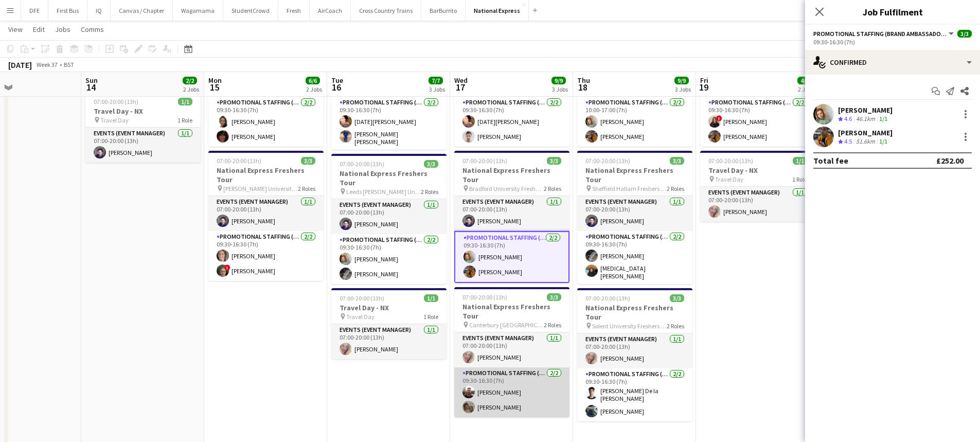
click at [521, 371] on app-card-role "Promotional Staffing (Brand Ambassadors) 2/2 09:30-16:30 (7h) Henry Blane Adria…" at bounding box center [511, 392] width 115 height 50
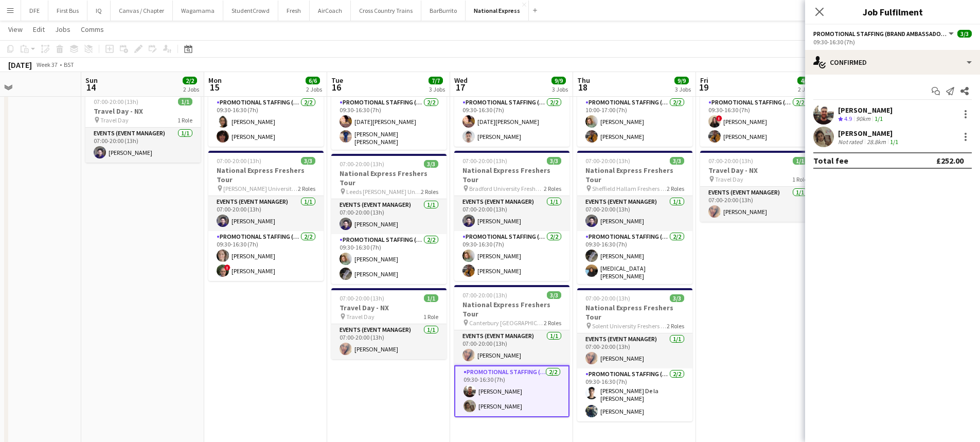
click at [875, 110] on div "[PERSON_NAME]" at bounding box center [865, 109] width 55 height 9
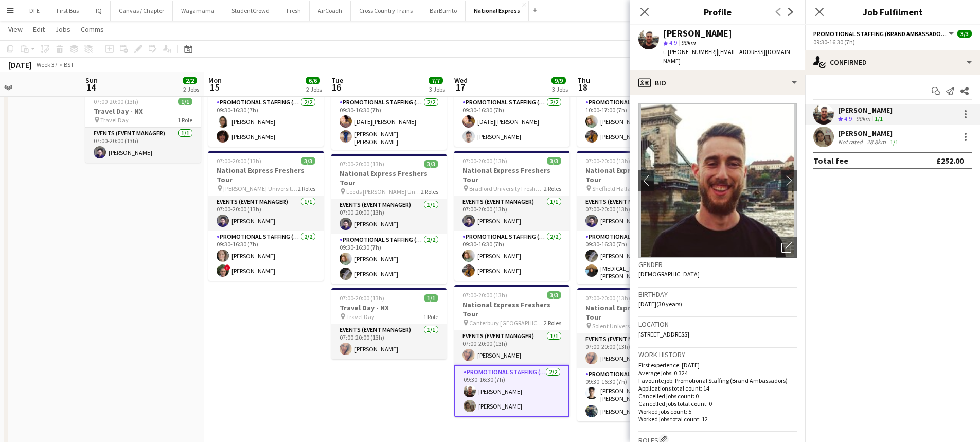
drag, startPoint x: 769, startPoint y: 49, endPoint x: 740, endPoint y: 51, distance: 29.9
click at [721, 49] on span "| hnmalcolm@yahoo.co.uk" at bounding box center [728, 56] width 130 height 17
click at [765, 52] on span "| hnmalcolm@yahoo.co.uk" at bounding box center [728, 56] width 130 height 17
drag, startPoint x: 777, startPoint y: 52, endPoint x: 714, endPoint y: 54, distance: 62.8
click at [714, 54] on span "| hnmalcolm@yahoo.co.uk" at bounding box center [728, 56] width 130 height 17
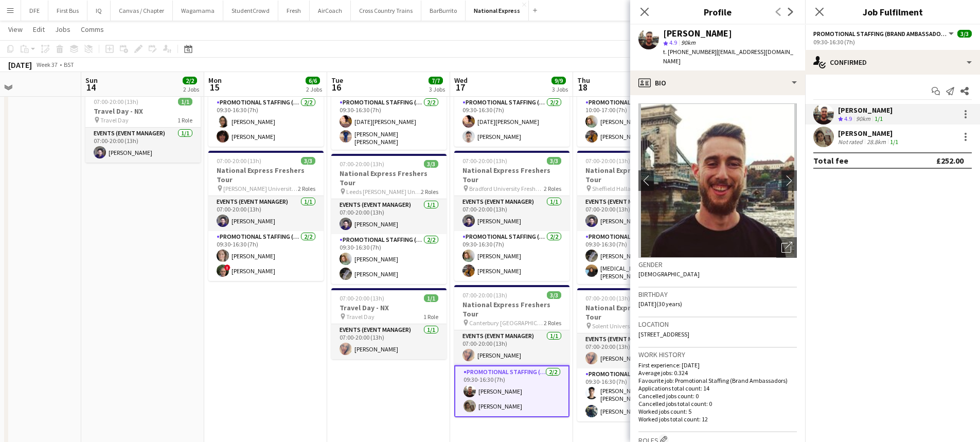
click at [861, 136] on div "[PERSON_NAME]" at bounding box center [869, 133] width 62 height 9
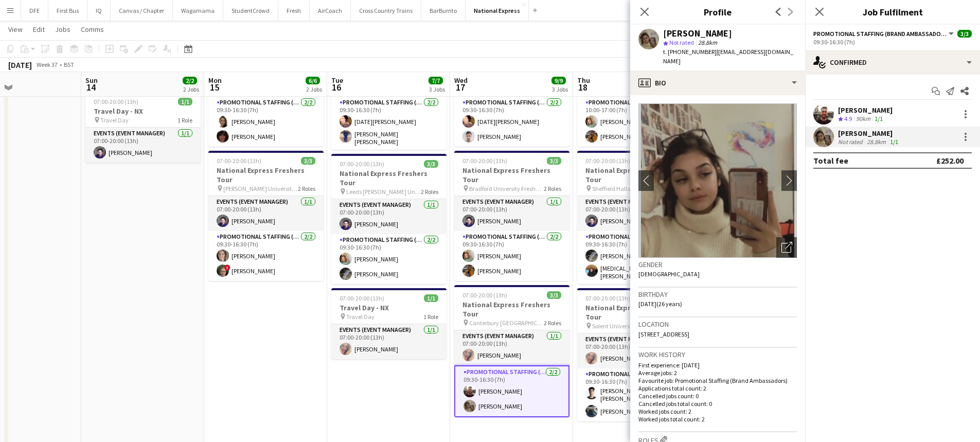
drag, startPoint x: 741, startPoint y: 34, endPoint x: 728, endPoint y: 36, distance: 13.0
click at [728, 36] on div "[PERSON_NAME]" at bounding box center [697, 33] width 69 height 9
drag, startPoint x: 711, startPoint y: 50, endPoint x: 715, endPoint y: 61, distance: 11.4
click at [715, 61] on div "t. +447301597666 | adriana_murphy1998@hotmail.co.uk" at bounding box center [730, 56] width 134 height 19
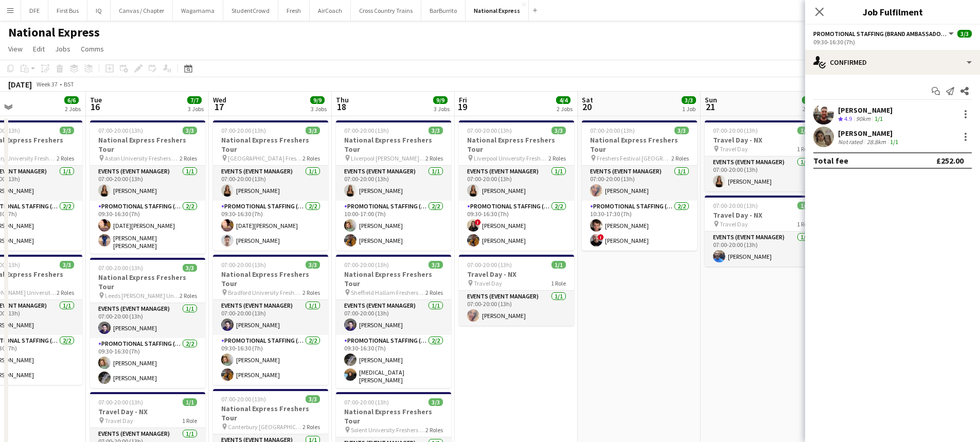
scroll to position [0, 295]
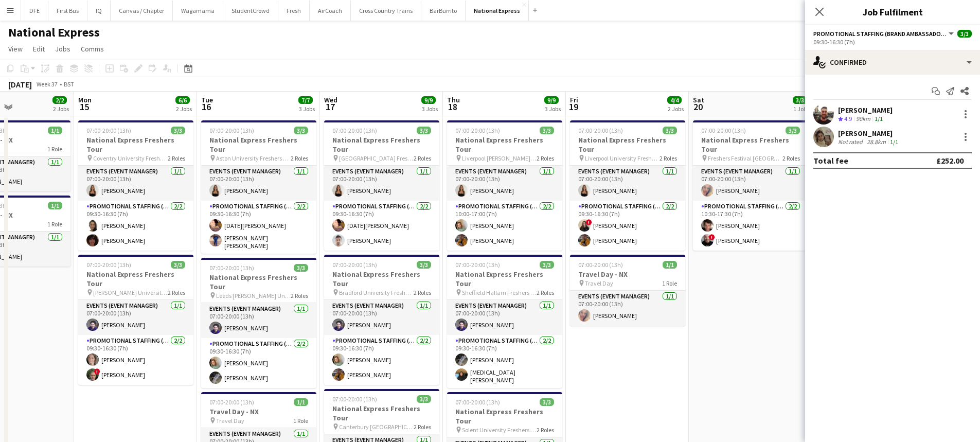
drag, startPoint x: 607, startPoint y: 97, endPoint x: 477, endPoint y: 113, distance: 131.2
click at [477, 113] on app-calendar-viewport "Fri 12 3/3 1 Job Sat 13 Sun 14 2/2 2 Jobs Mon 15 6/6 2 Jobs Tue 16 7/7 3 Jobs W…" at bounding box center [490, 385] width 980 height 586
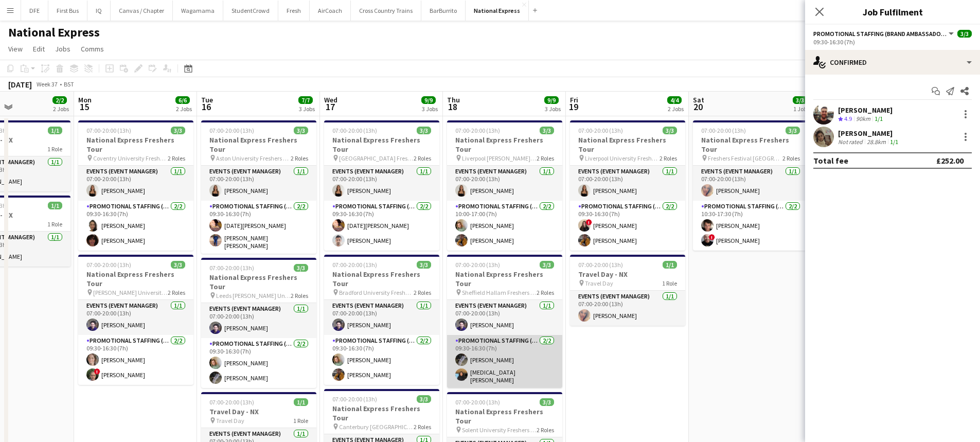
click at [484, 359] on app-card-role "Promotional Staffing (Brand Ambassadors) 2/2 09:30-16:30 (7h) Waqas Zaman Yasmi…" at bounding box center [504, 361] width 115 height 53
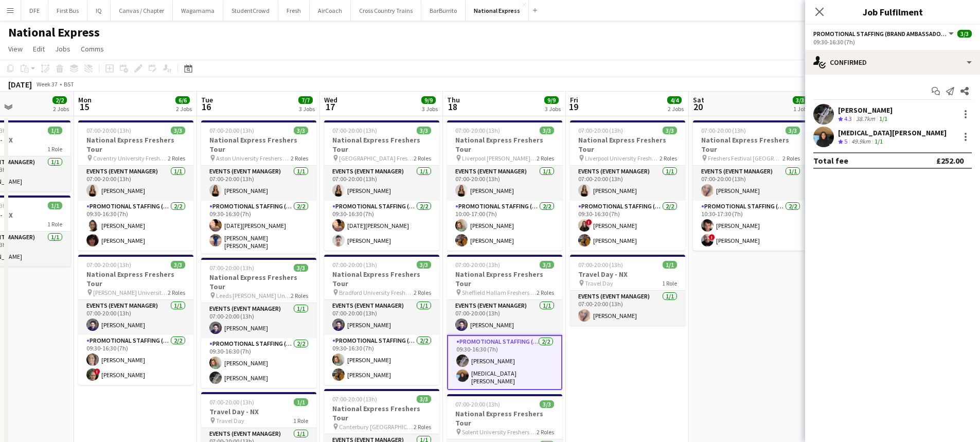
click at [874, 136] on div "[MEDICAL_DATA][PERSON_NAME]" at bounding box center [892, 132] width 109 height 9
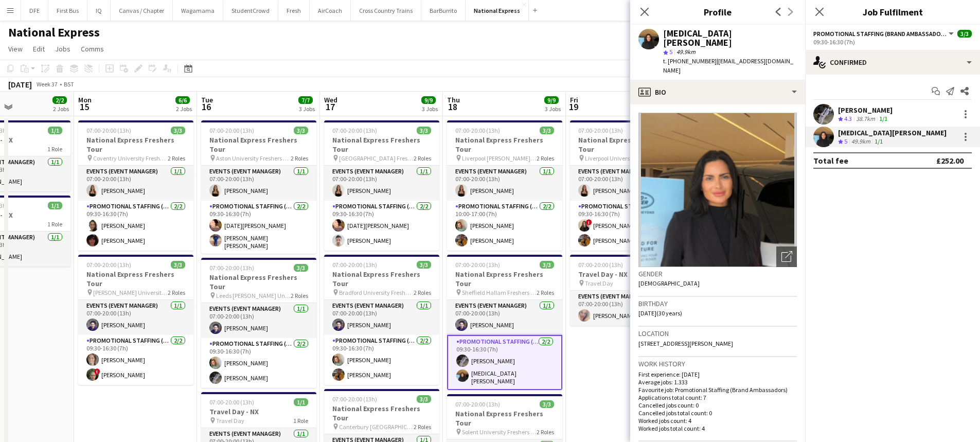
drag, startPoint x: 789, startPoint y: 51, endPoint x: 713, endPoint y: 52, distance: 76.7
click at [713, 52] on div "Yasmin Niksaz star 5 49.9km t. +447753189491 | yasminniksaz@hotmail.co.uk" at bounding box center [717, 52] width 175 height 55
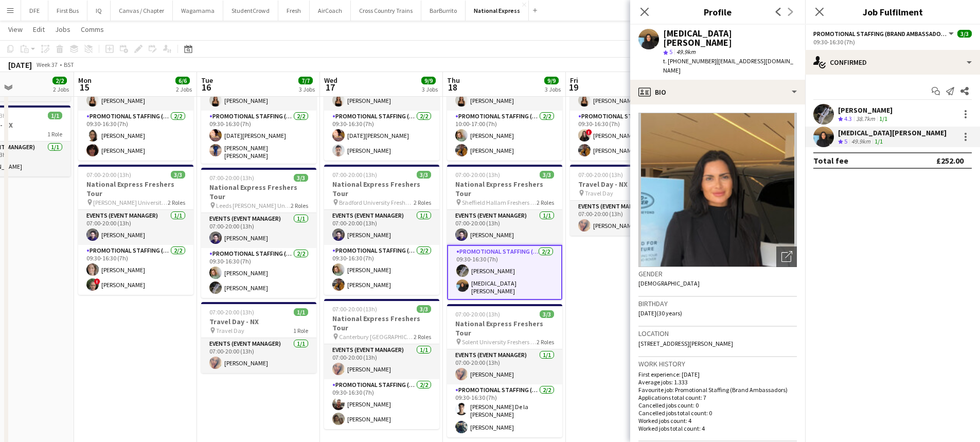
scroll to position [103, 0]
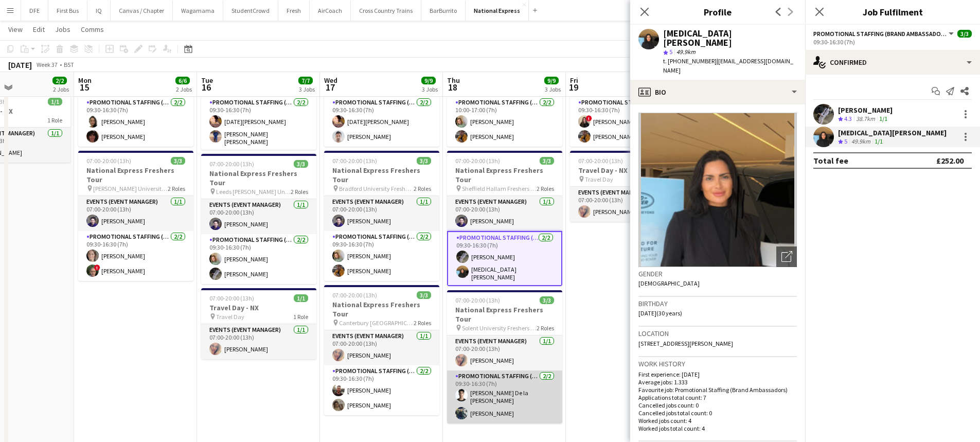
click at [510, 371] on app-card-role "Promotional Staffing (Brand Ambassadors) 2/2 09:30-16:30 (7h) Adrian De la Rosa…" at bounding box center [504, 397] width 115 height 53
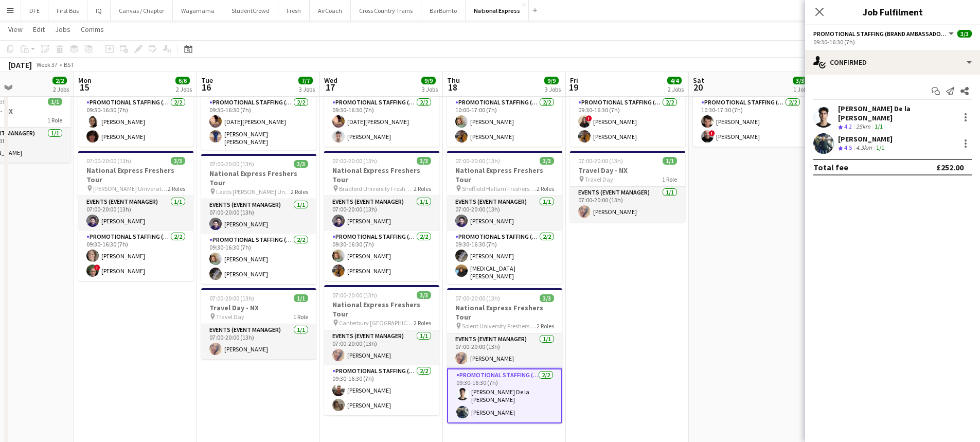
click at [903, 108] on div "[PERSON_NAME] De la [PERSON_NAME]" at bounding box center [896, 113] width 117 height 19
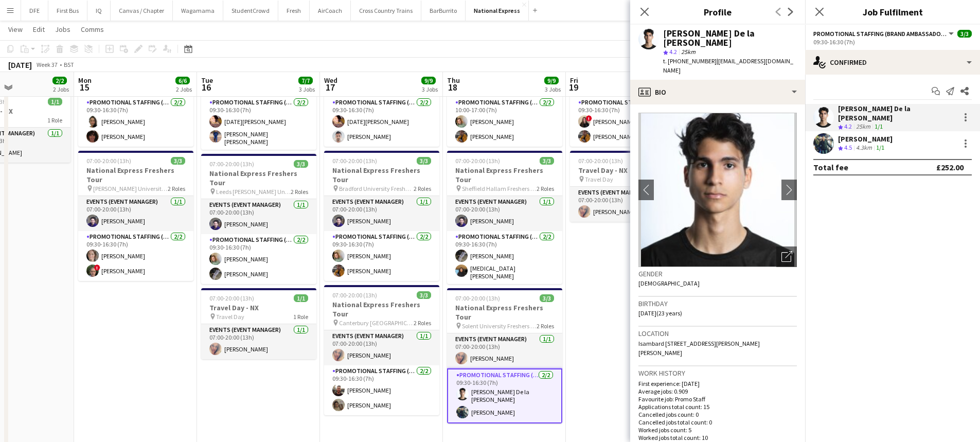
drag, startPoint x: 772, startPoint y: 52, endPoint x: 713, endPoint y: 52, distance: 59.7
click at [713, 52] on div "Adrian De la Rosa Sanchez star 4.2 25km t. +447935116862 | 08adrian2@gmail.com" at bounding box center [717, 52] width 175 height 55
click at [861, 134] on div "[PERSON_NAME]" at bounding box center [865, 138] width 55 height 9
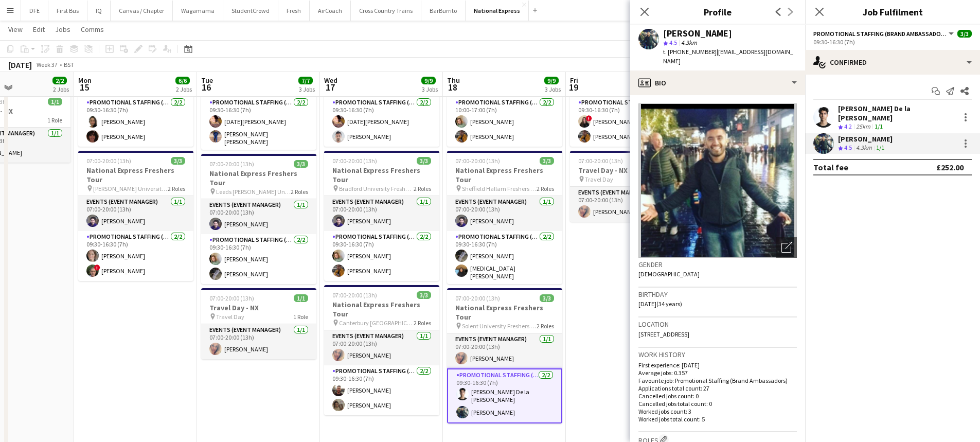
drag, startPoint x: 794, startPoint y: 53, endPoint x: 712, endPoint y: 57, distance: 82.4
click at [712, 57] on div "Ali Ehsan star 4.5 4.3km t. +447402829027 | thebongoman91@hotmail.com" at bounding box center [717, 48] width 175 height 46
click at [594, 277] on app-date-cell "07:00-20:00 (13h) 3/3 National Express Freshers Tour pin Liverpool University F…" at bounding box center [627, 292] width 123 height 561
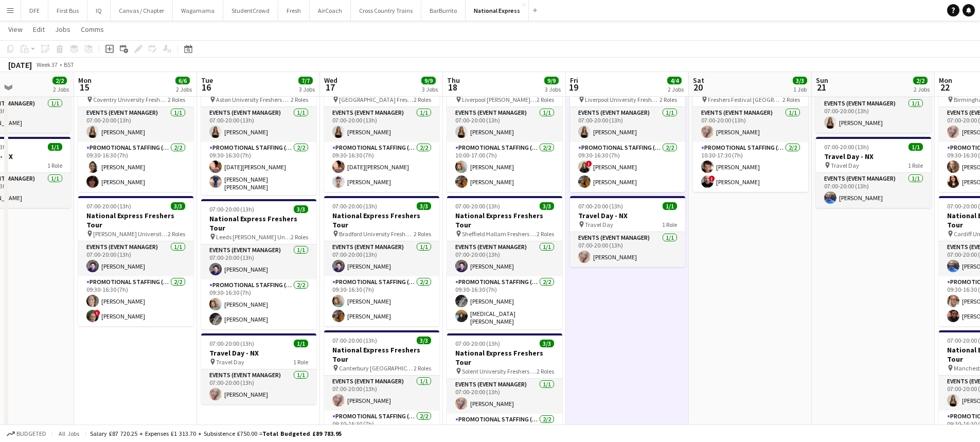
scroll to position [0, 0]
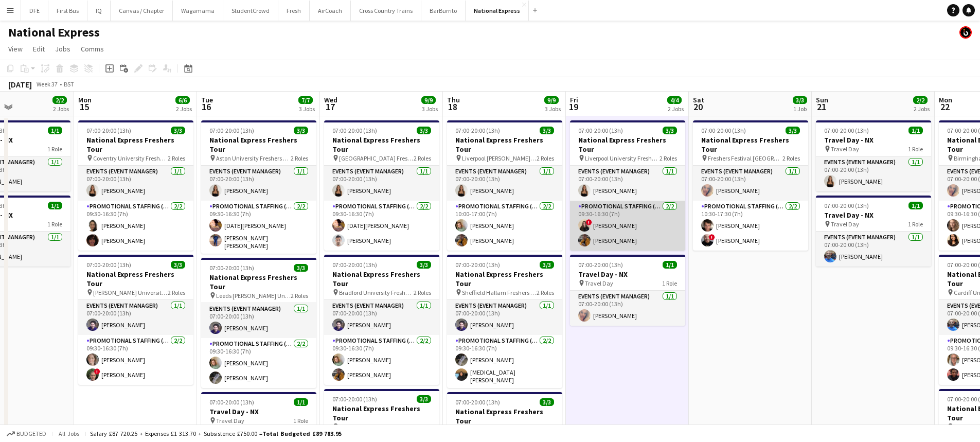
click at [604, 212] on app-card-role "Promotional Staffing (Brand Ambassadors) 2/2 09:30-16:30 (7h) ! Ione Smith Sean…" at bounding box center [627, 226] width 115 height 50
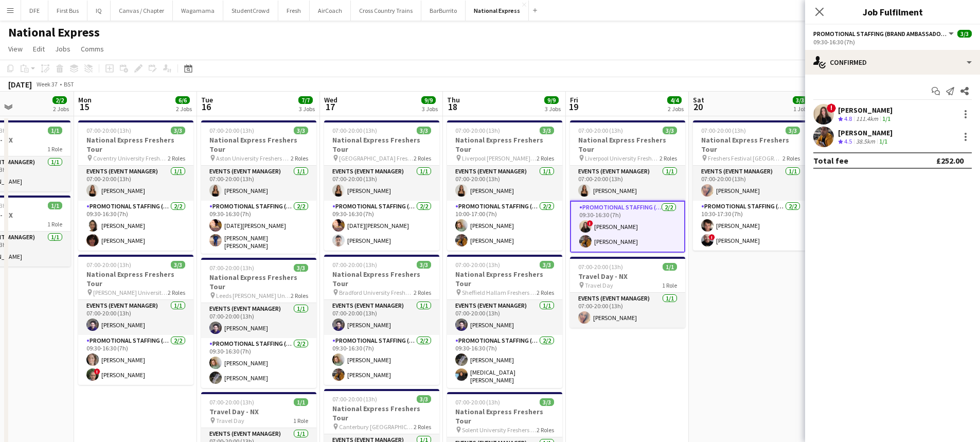
click at [868, 107] on div "[PERSON_NAME]" at bounding box center [865, 109] width 55 height 9
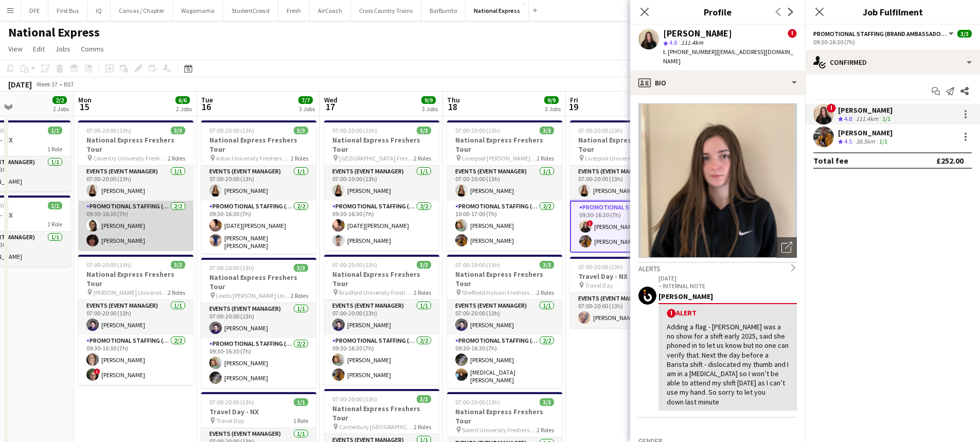
click at [125, 233] on app-card-role "Promotional Staffing (Brand Ambassadors) 2/2 09:30-16:30 (7h) Adlina Othman Tan…" at bounding box center [135, 226] width 115 height 50
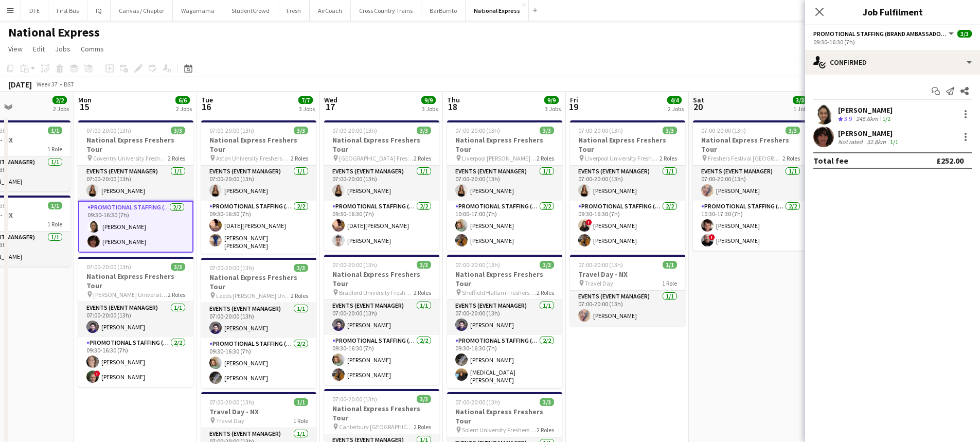
click at [837, 134] on div "Tania Brown Not rated 32.8km 1/1" at bounding box center [892, 137] width 175 height 21
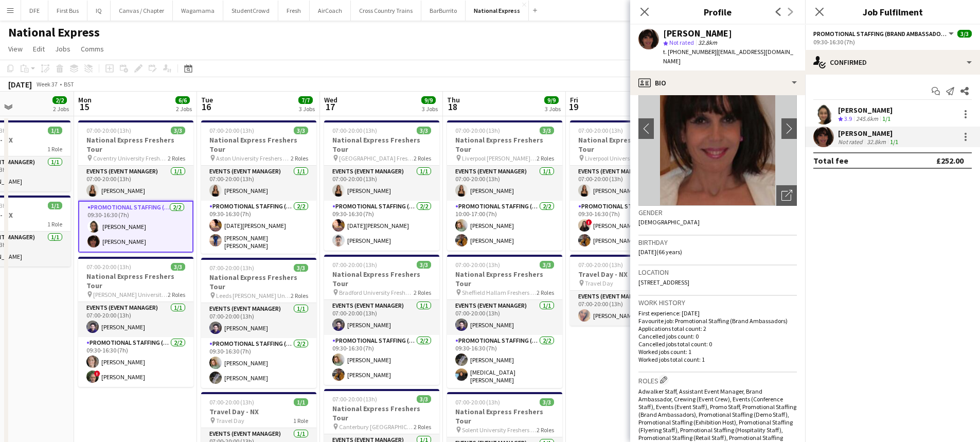
scroll to position [51, 0]
click at [782, 124] on app-icon "chevron-right" at bounding box center [790, 129] width 16 height 11
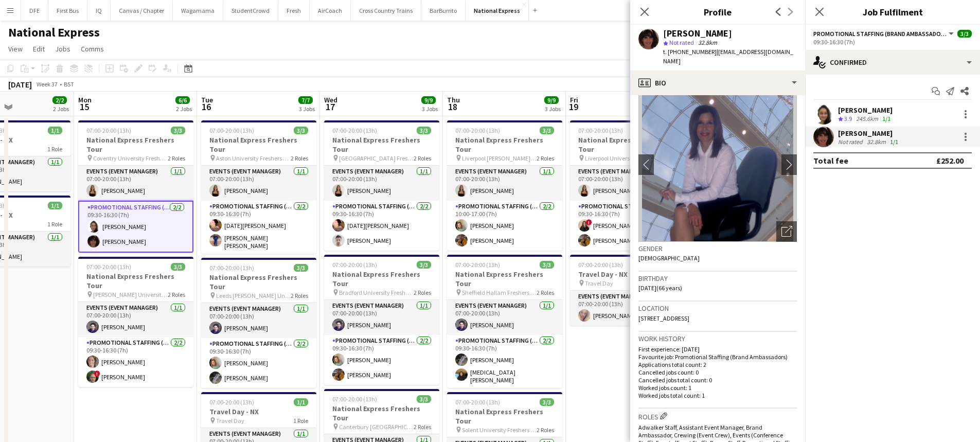
scroll to position [0, 0]
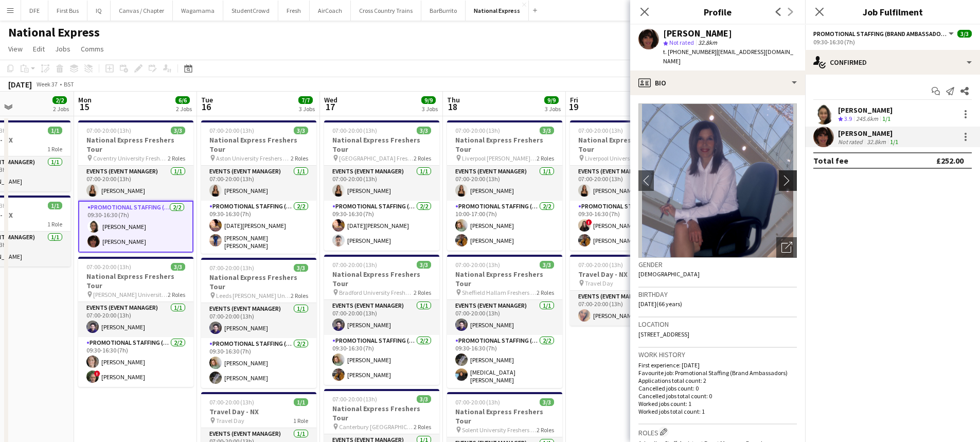
click at [786, 170] on button "chevron-right" at bounding box center [789, 180] width 21 height 21
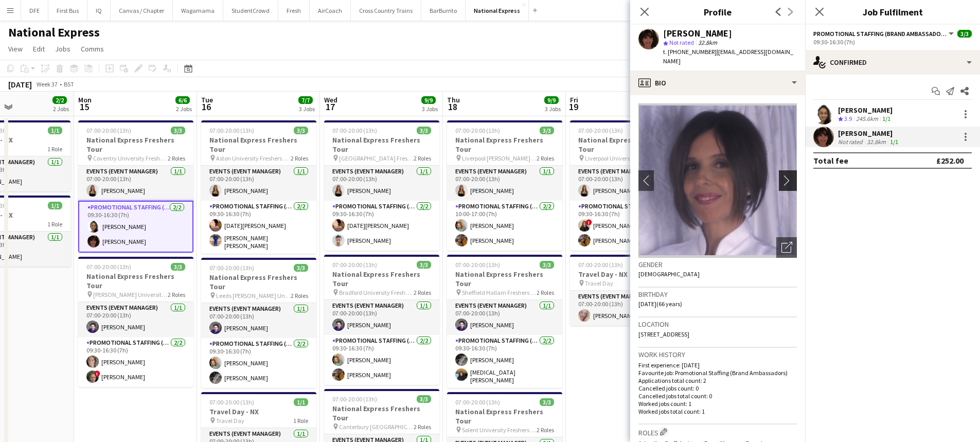
click at [786, 170] on button "chevron-right" at bounding box center [789, 180] width 21 height 21
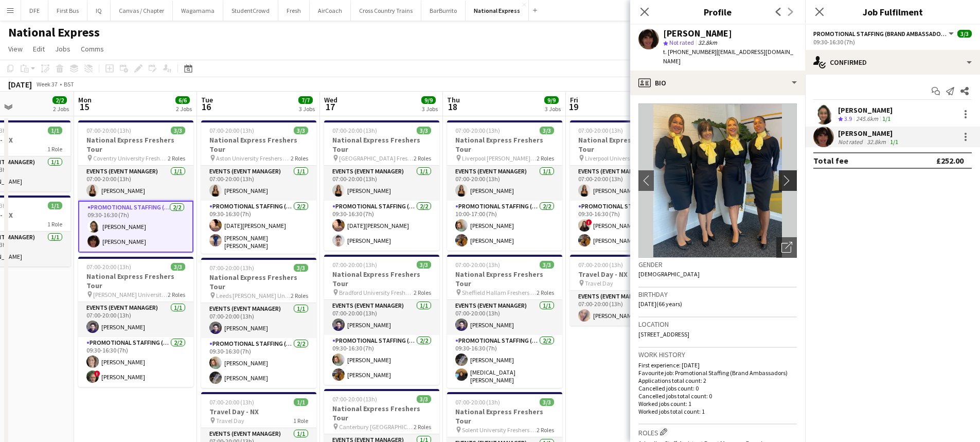
click at [786, 170] on button "chevron-right" at bounding box center [789, 180] width 21 height 21
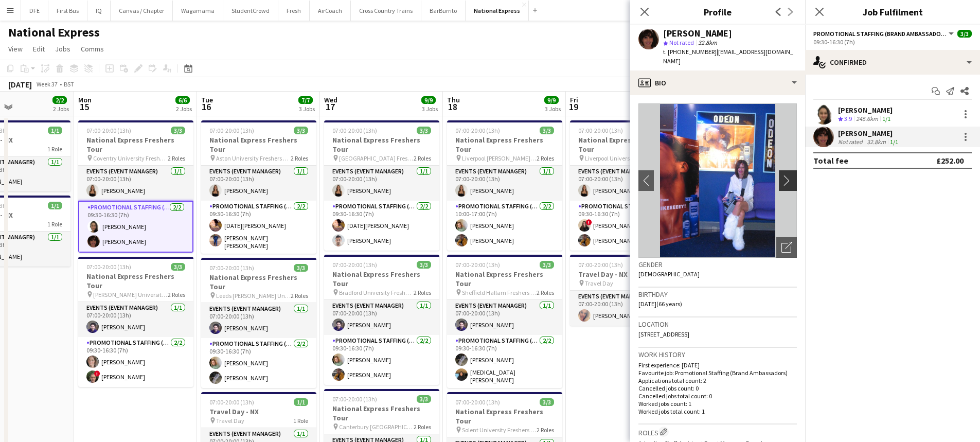
click at [786, 170] on button "chevron-right" at bounding box center [789, 180] width 21 height 21
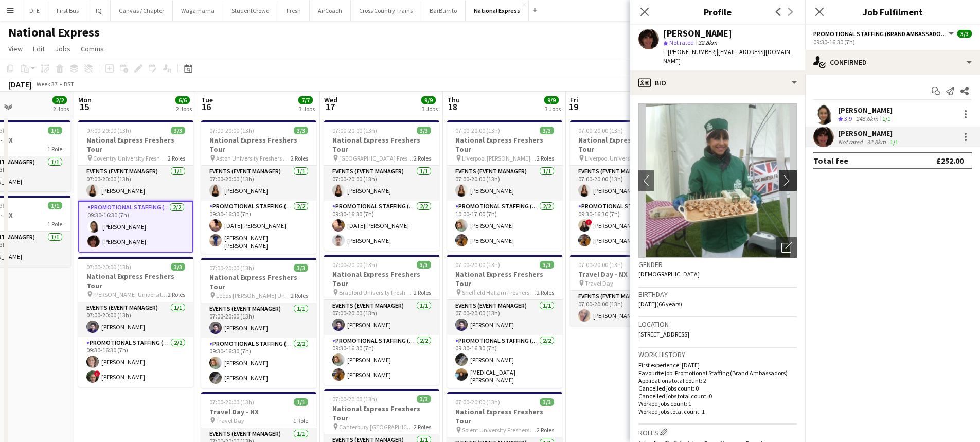
click at [787, 170] on button "chevron-right" at bounding box center [789, 180] width 21 height 21
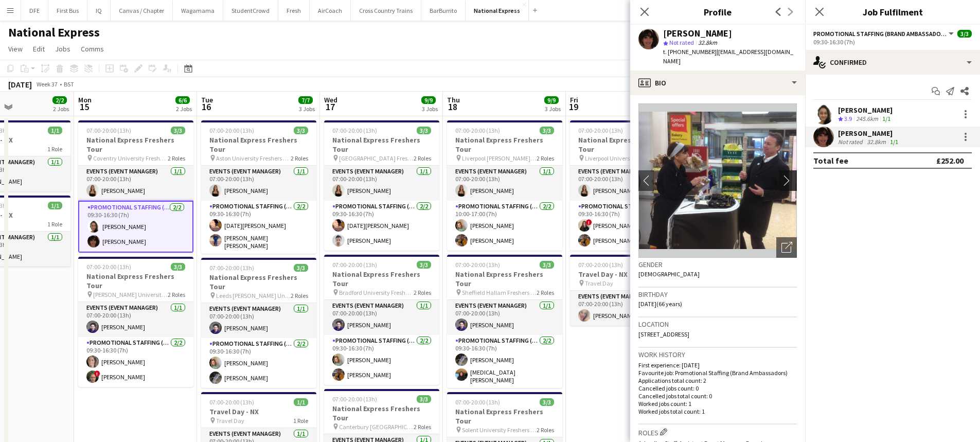
click at [787, 170] on button "chevron-right" at bounding box center [789, 180] width 21 height 21
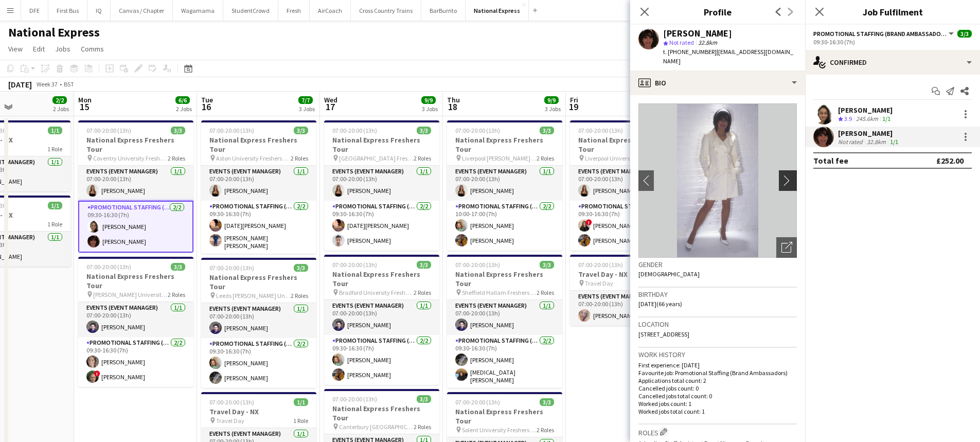
click at [786, 170] on button "chevron-right" at bounding box center [789, 180] width 21 height 21
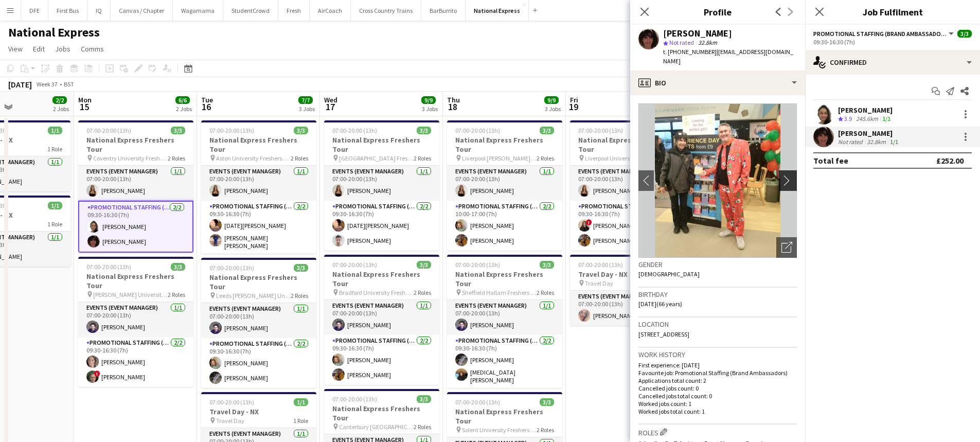
click at [786, 170] on button "chevron-right" at bounding box center [789, 180] width 21 height 21
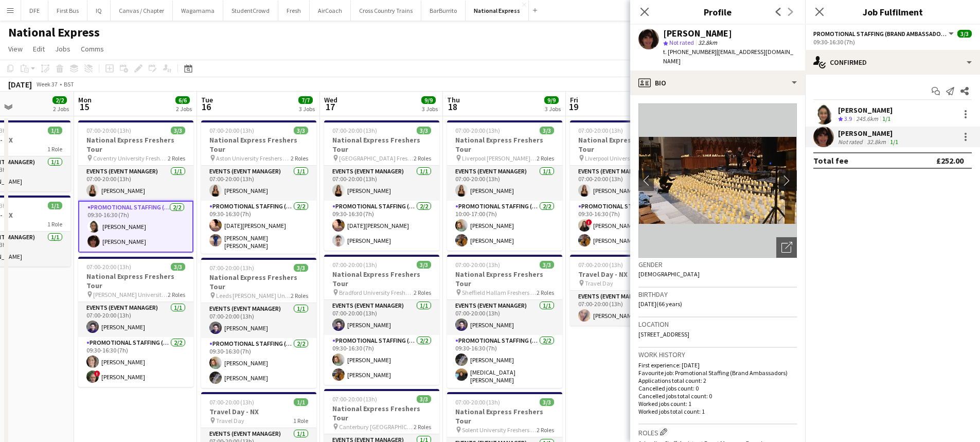
click at [787, 170] on button "chevron-right" at bounding box center [789, 180] width 21 height 21
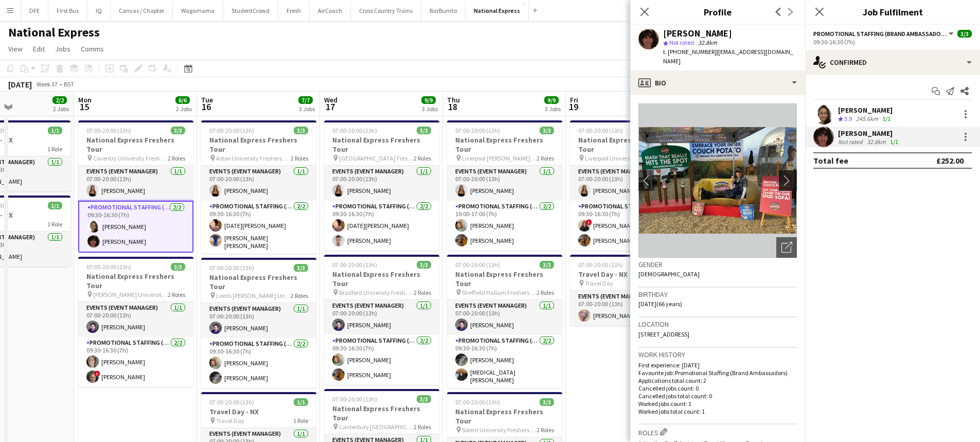
click at [787, 170] on button "chevron-right" at bounding box center [789, 180] width 21 height 21
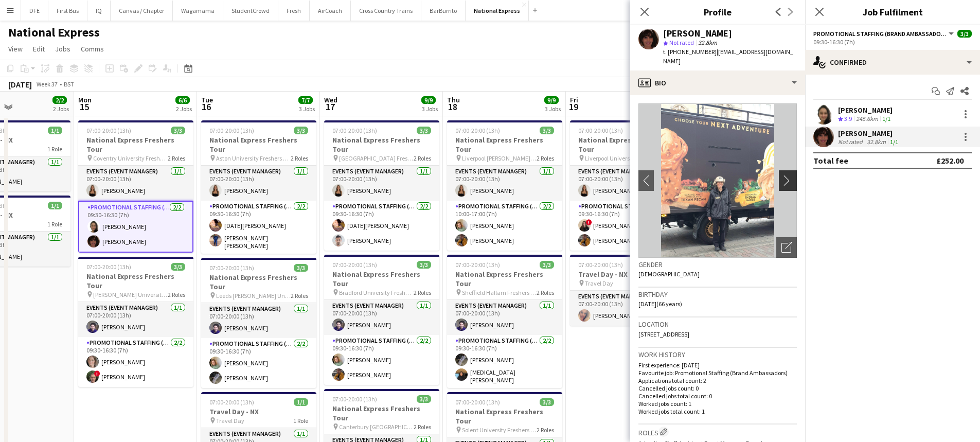
click at [787, 170] on button "chevron-right" at bounding box center [789, 180] width 21 height 21
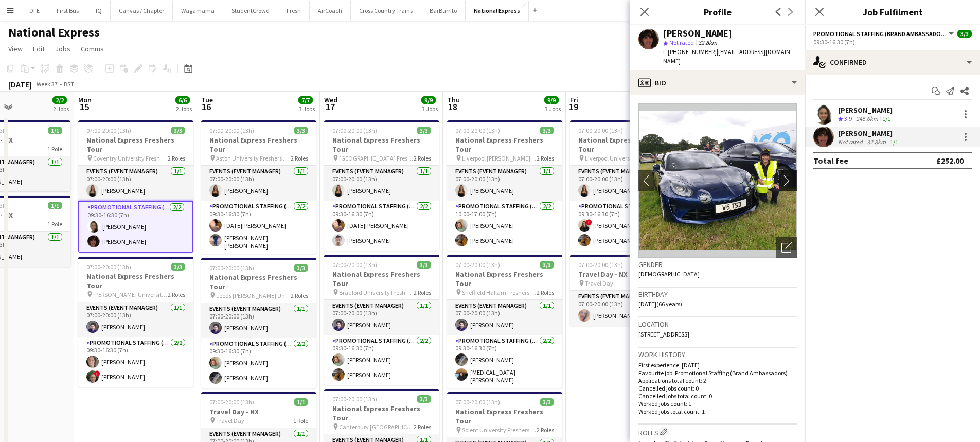
click at [787, 170] on button "chevron-right" at bounding box center [789, 180] width 21 height 21
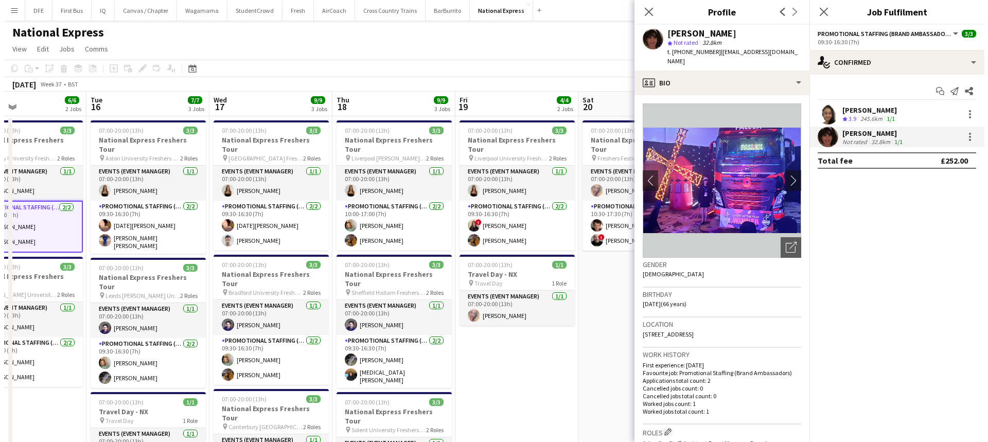
scroll to position [0, 329]
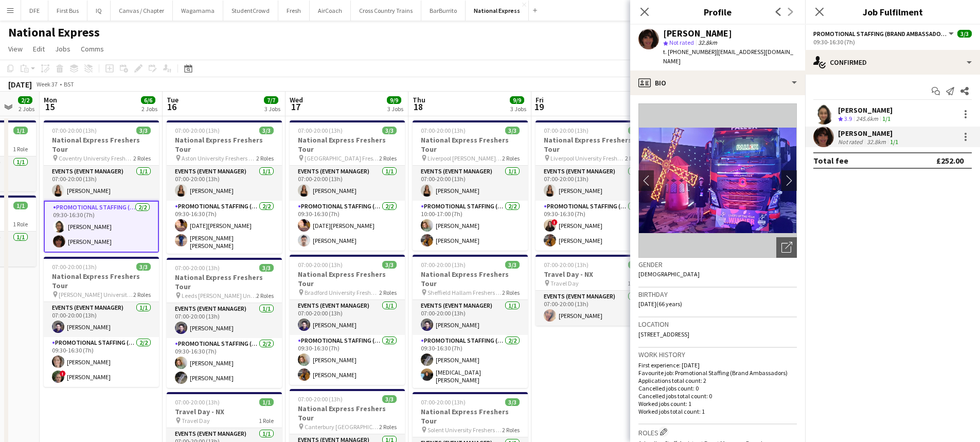
drag, startPoint x: 38, startPoint y: 367, endPoint x: -37, endPoint y: 338, distance: 80.0
click at [0, 338] on html "Menu Boards Boards Boards All jobs Status Workforce Workforce My Workforce Recr…" at bounding box center [490, 347] width 980 height 695
click at [822, 12] on icon "Close pop-in" at bounding box center [820, 12] width 10 height 10
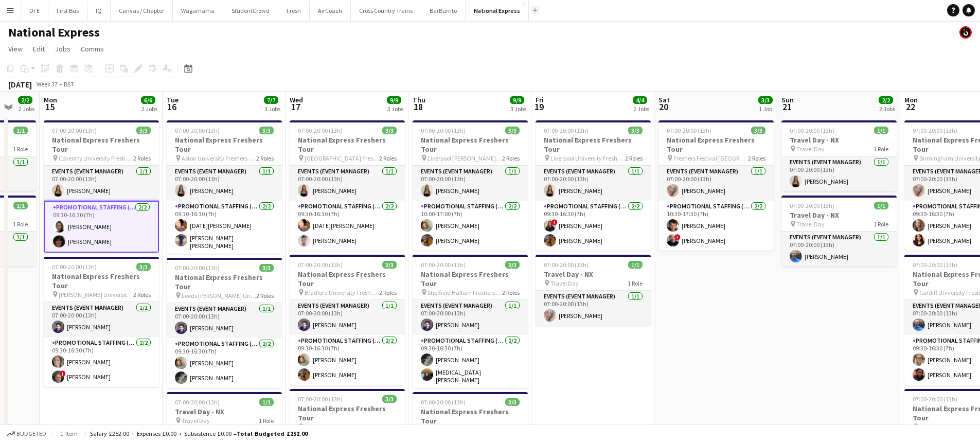
click at [533, 9] on app-icon "Add" at bounding box center [535, 10] width 4 height 4
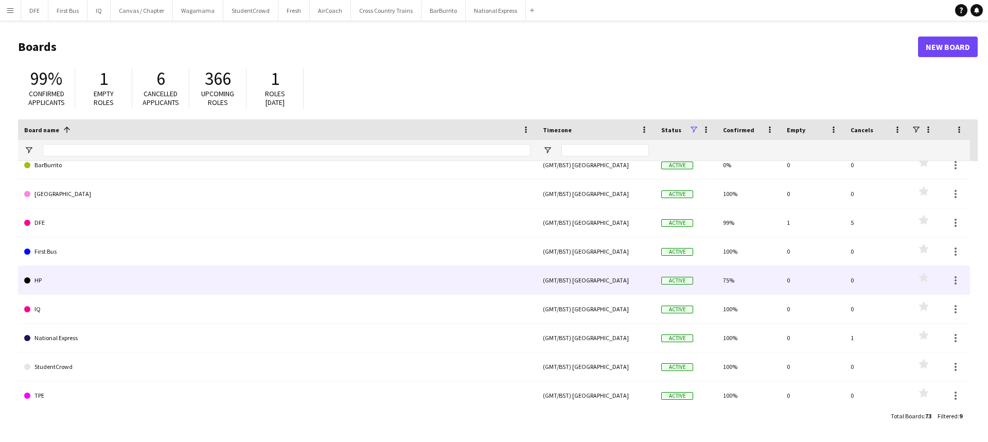
scroll to position [14, 0]
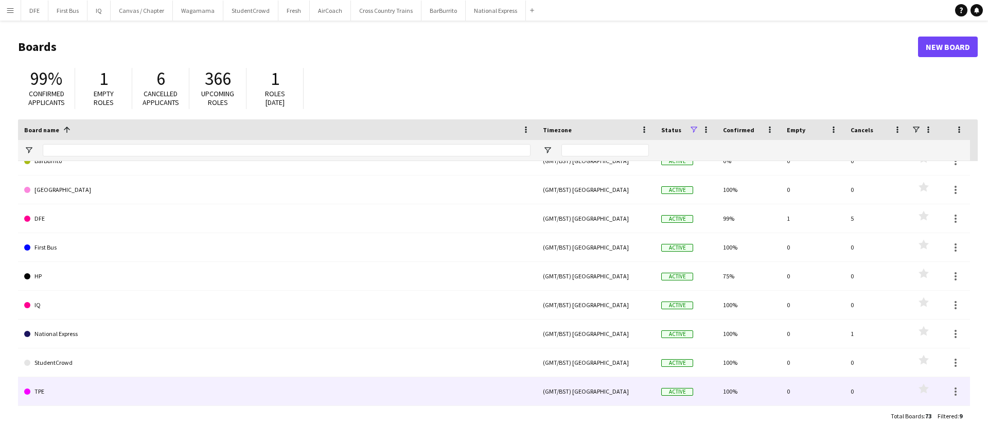
click at [75, 391] on link "TPE" at bounding box center [277, 391] width 506 height 29
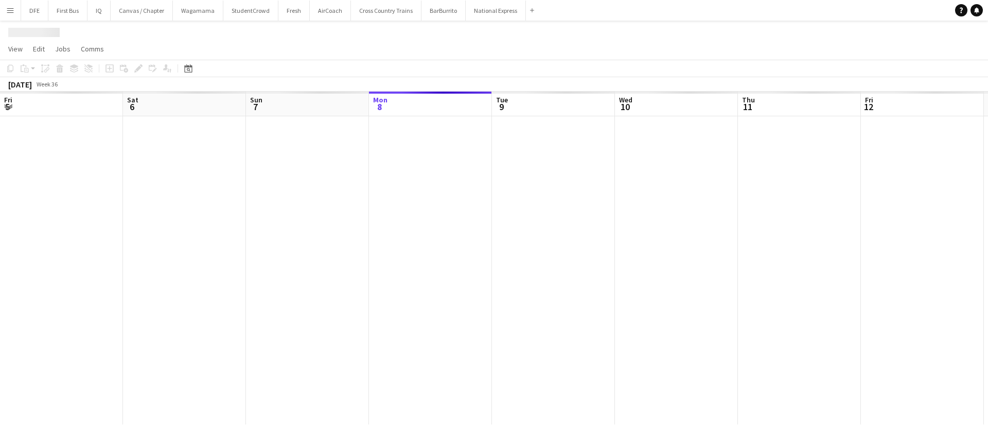
scroll to position [0, 246]
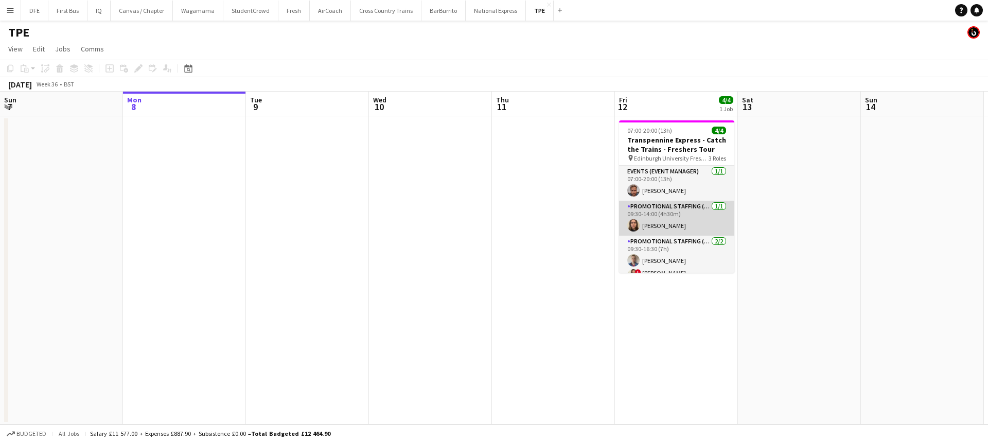
click at [662, 224] on app-card-role "Promotional Staffing (Brand Ambassadors) 1/1 09:30-14:00 (4h30m) Eleanor Hung" at bounding box center [676, 218] width 115 height 35
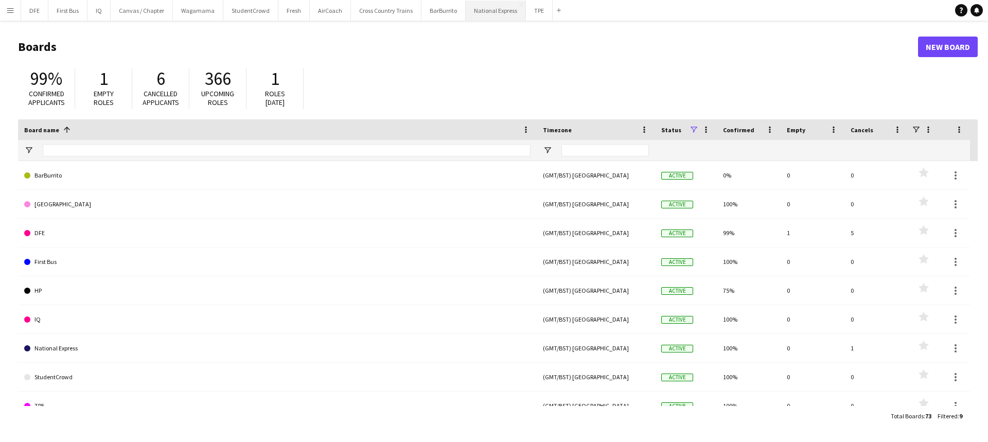
click at [491, 14] on button "National Express Close" at bounding box center [496, 11] width 60 height 20
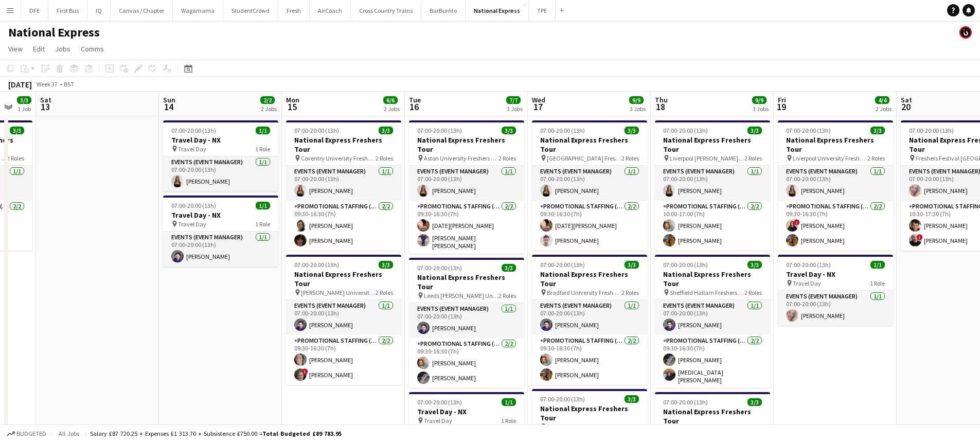
scroll to position [0, 399]
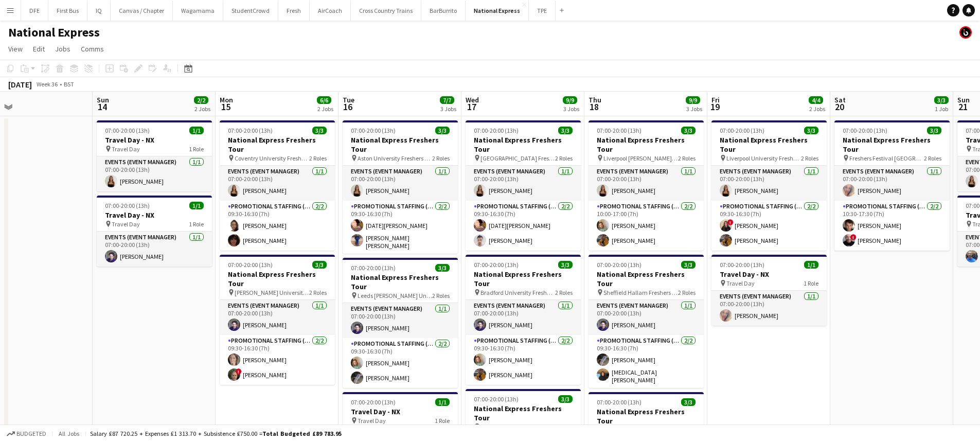
drag, startPoint x: 790, startPoint y: 309, endPoint x: 22, endPoint y: 330, distance: 768.6
click at [22, 330] on app-calendar-viewport "Wed 10 Thu 11 1/1 1 Job Fri 12 3/3 1 Job Sat 13 Sun 14 2/2 2 Jobs Mon 15 6/6 2 …" at bounding box center [490, 317] width 980 height 451
